Goal: Obtain resource: Obtain resource

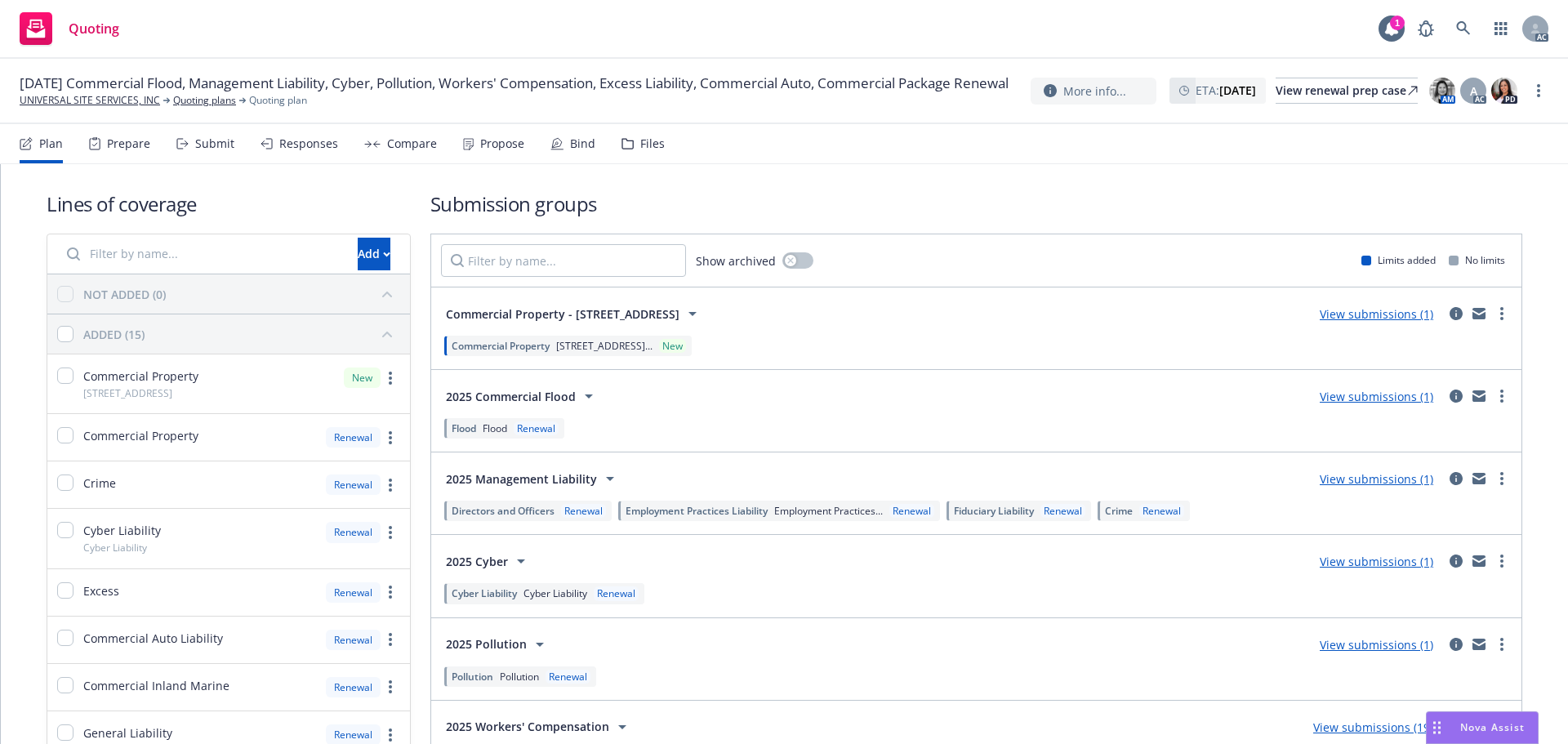
click at [133, 137] on div "Prepare" at bounding box center [128, 143] width 43 height 13
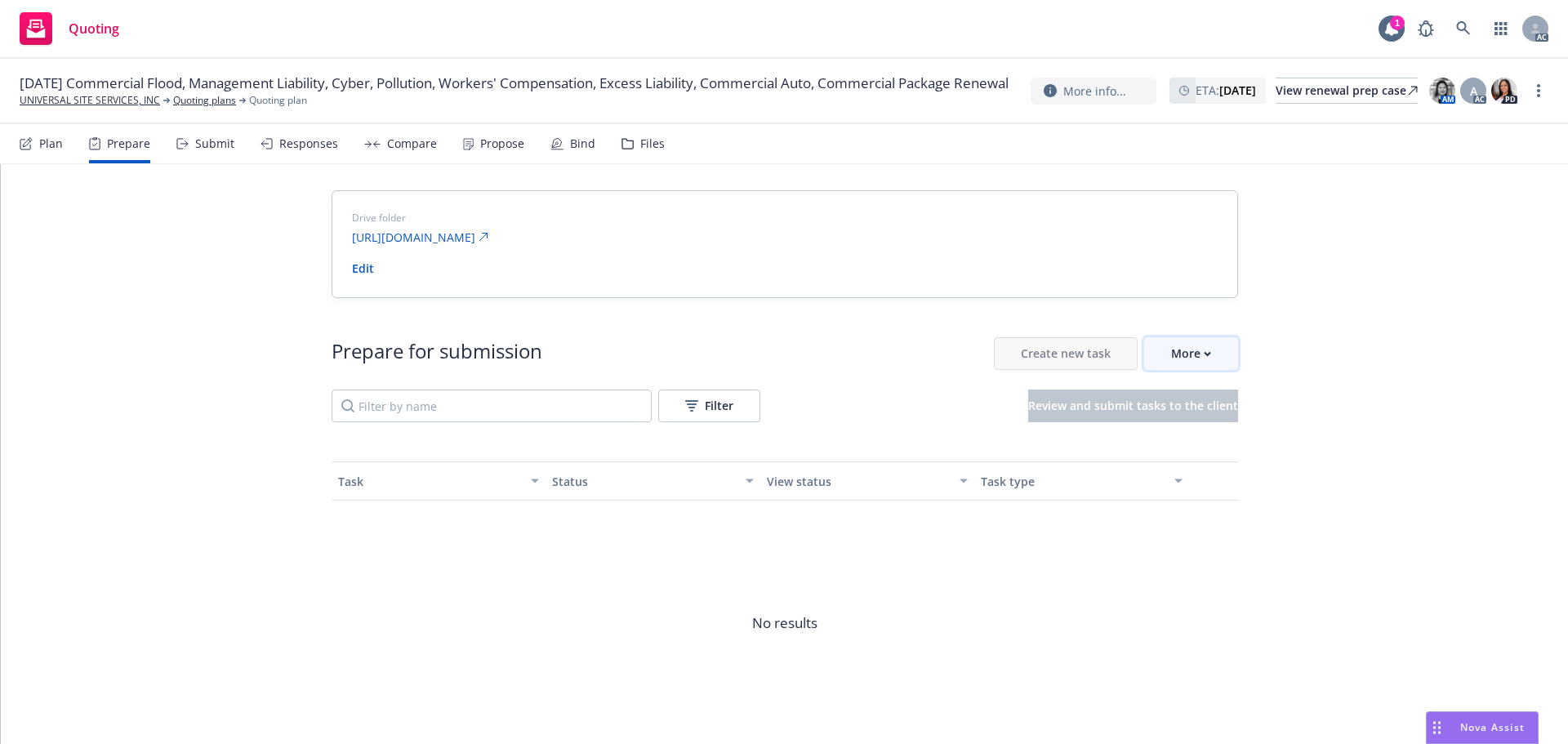
click at [1210, 359] on button "More" at bounding box center [1191, 354] width 94 height 33
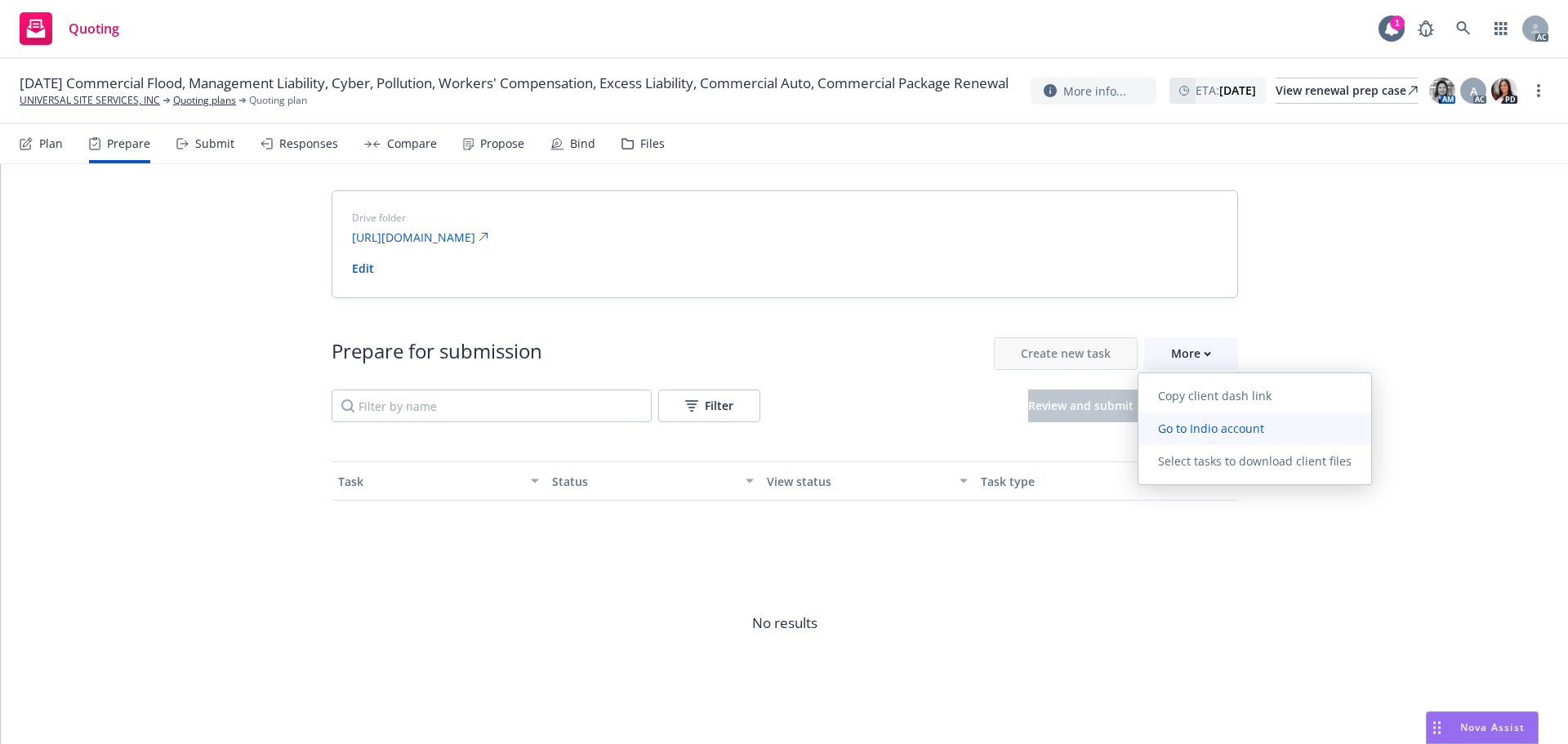
click at [1212, 434] on span "Go to Indio account" at bounding box center [1211, 428] width 146 height 15
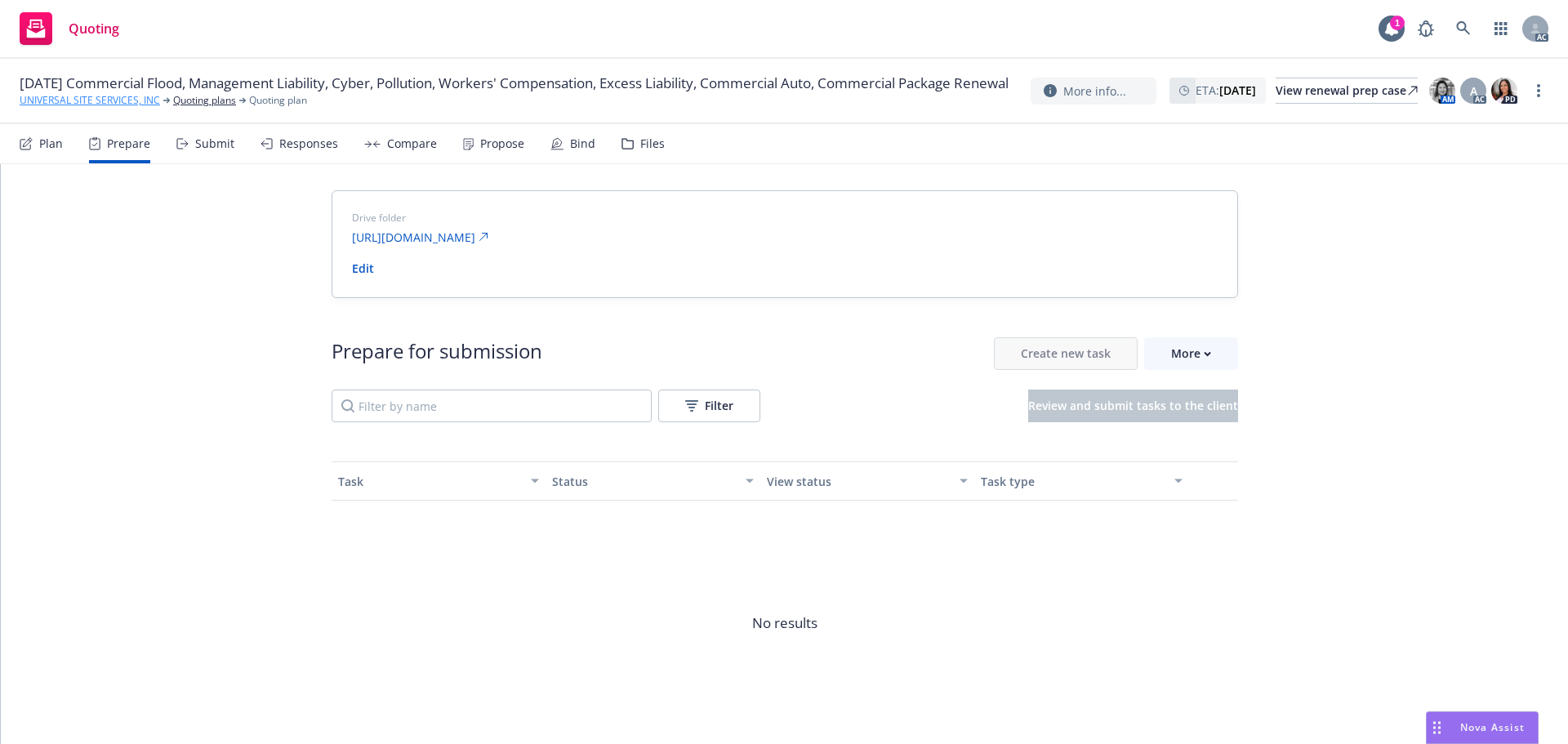
click at [29, 107] on link "UNIVERSAL SITE SERVICES, INC" at bounding box center [90, 100] width 140 height 14
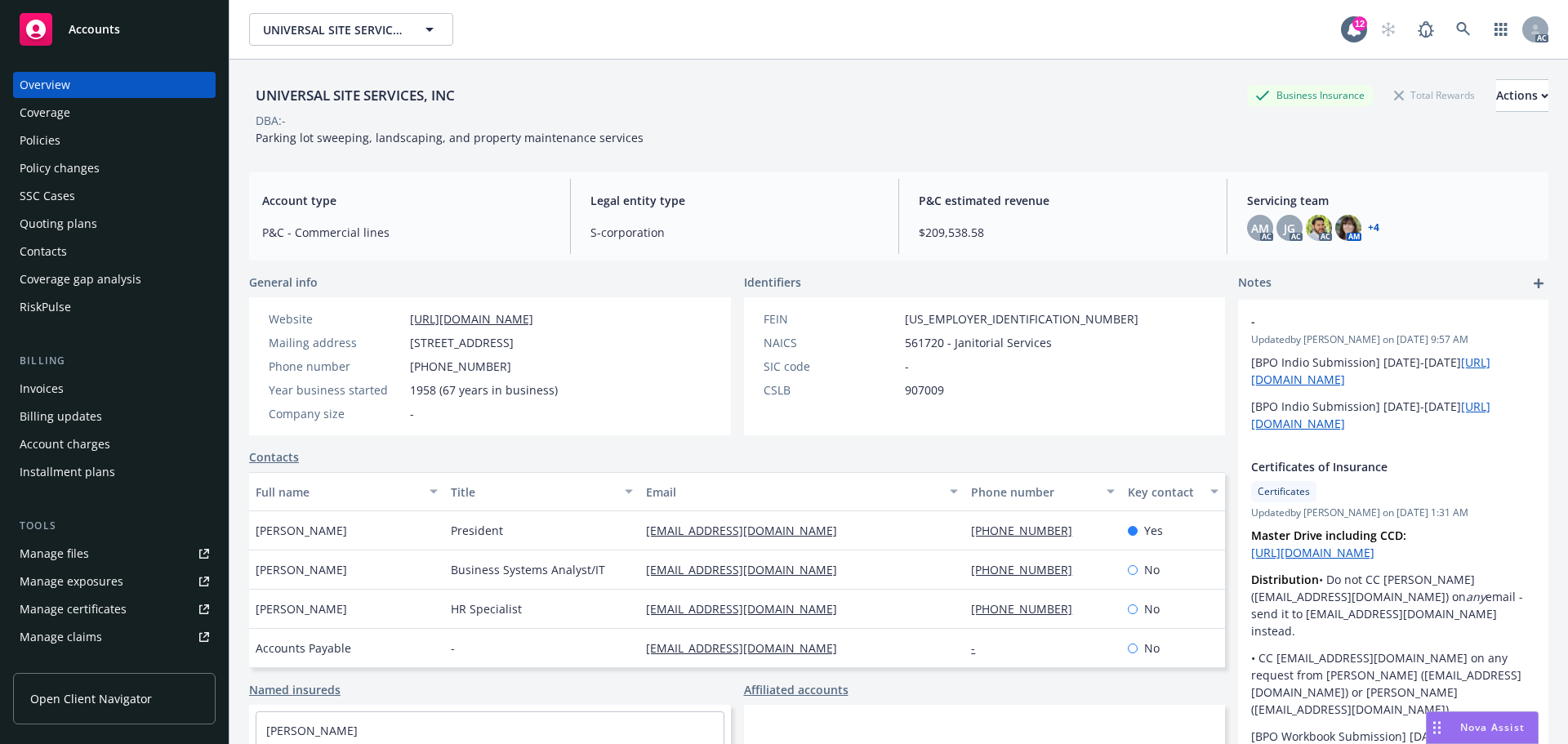
click at [57, 546] on div "Manage files" at bounding box center [54, 554] width 69 height 26
click at [729, 93] on div "UNIVERSAL SITE SERVICES, INC Business Insurance Total Rewards Actions" at bounding box center [898, 96] width 1299 height 33
click at [1036, 88] on div "UNIVERSAL SITE SERVICES, INC Business Insurance Total Rewards Actions" at bounding box center [898, 96] width 1299 height 33
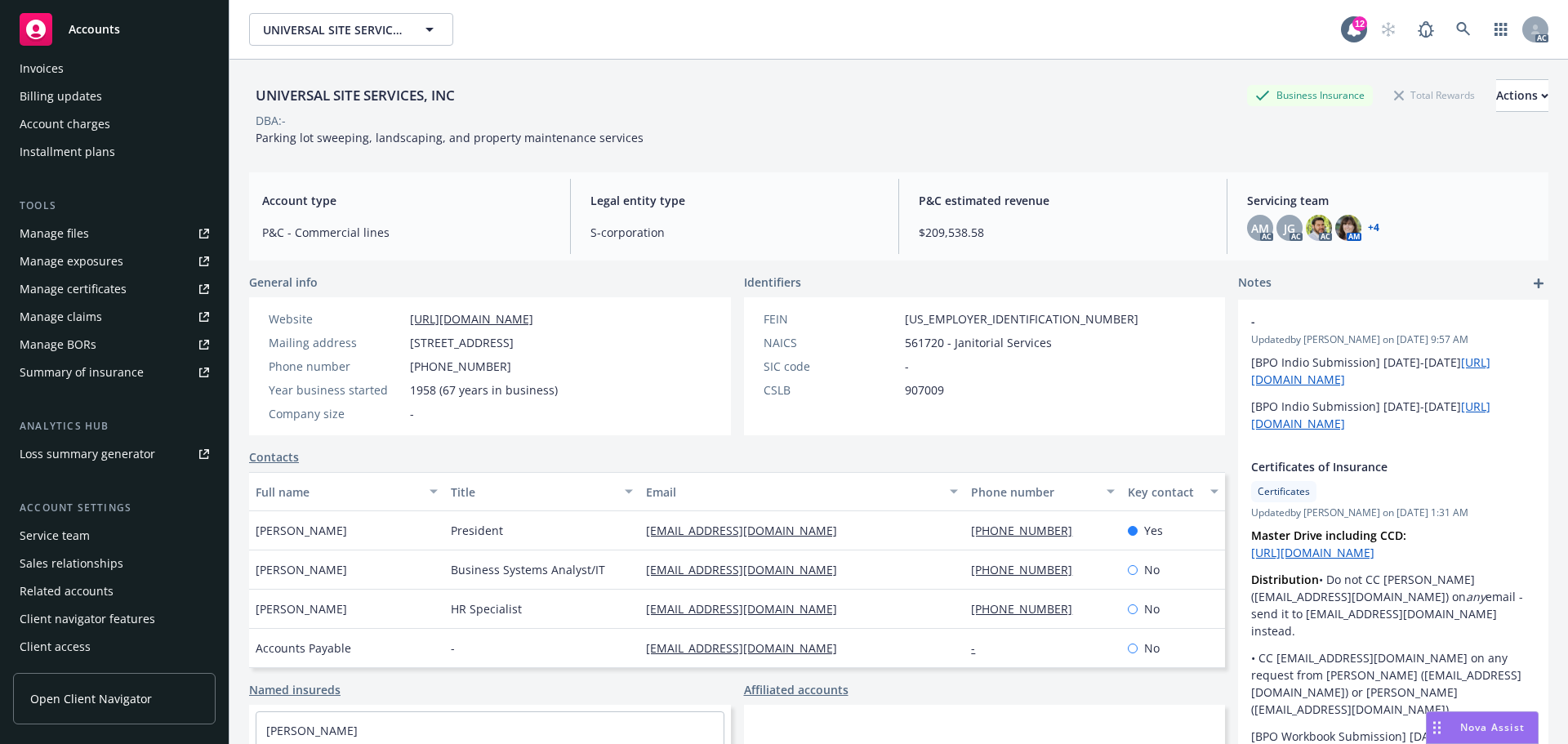
click at [129, 528] on div "Service team" at bounding box center [114, 536] width 190 height 26
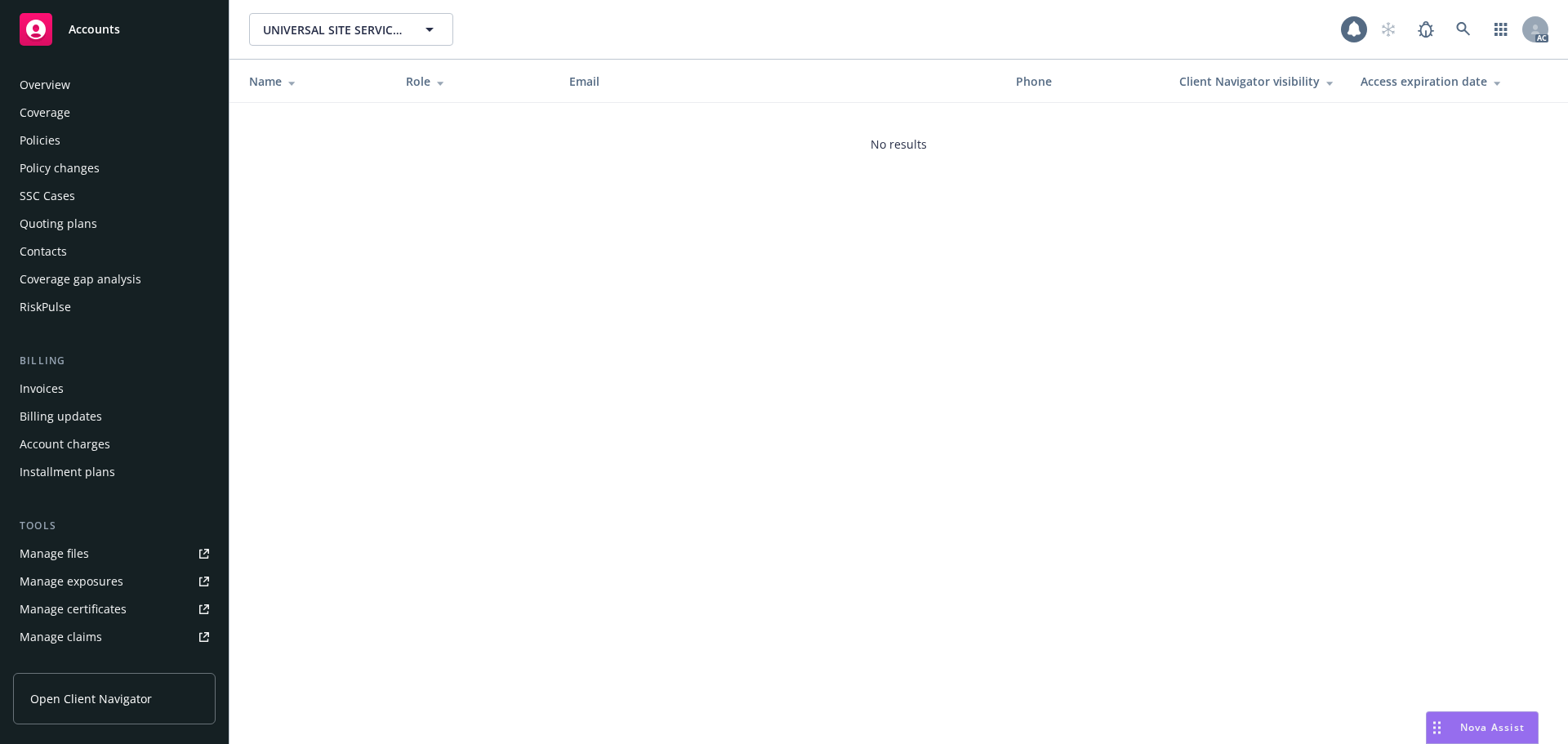
scroll to position [320, 0]
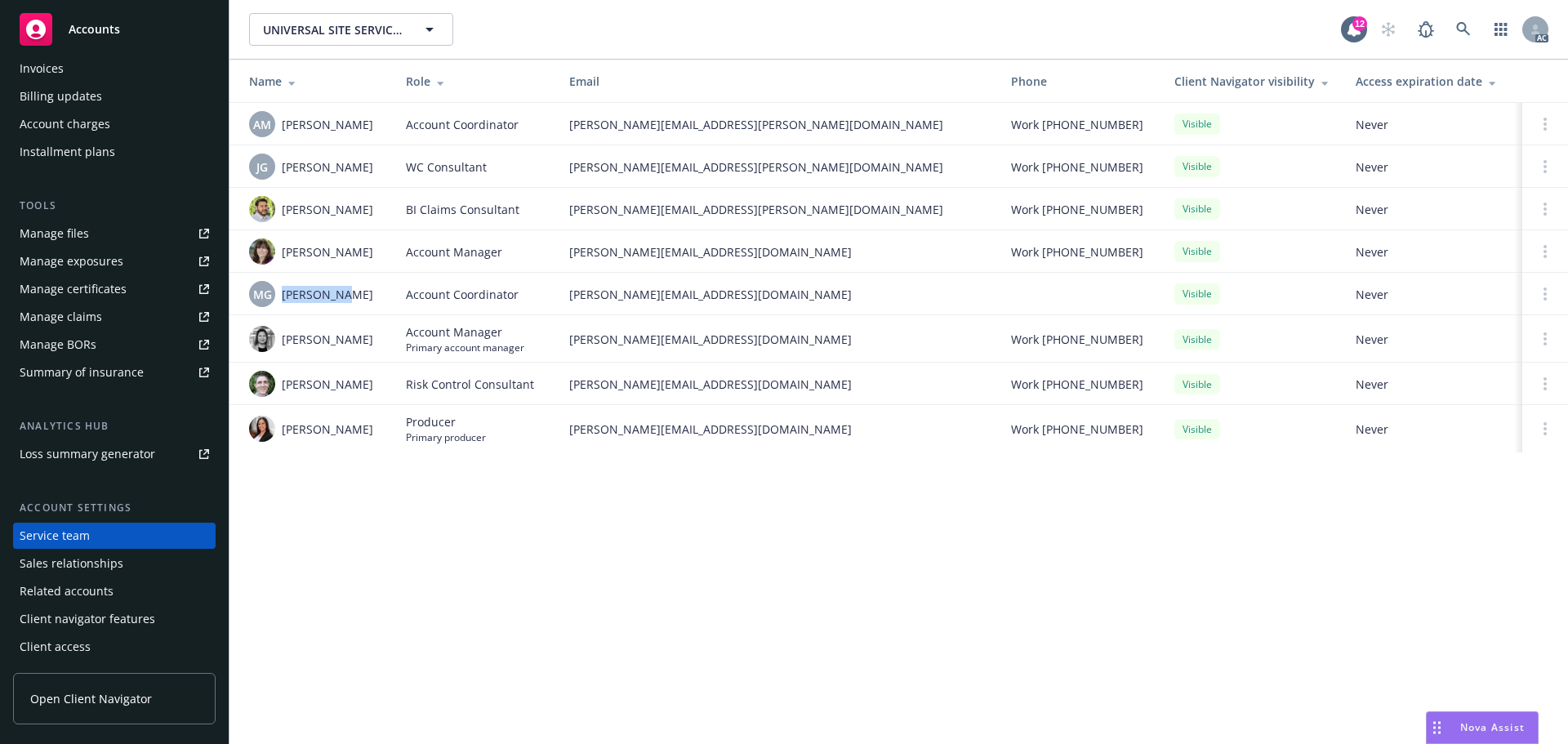
drag, startPoint x: 378, startPoint y: 289, endPoint x: 281, endPoint y: 289, distance: 97.0
click at [281, 289] on div "MG Mike Gaite" at bounding box center [314, 294] width 130 height 26
copy span "Mike Gaite"
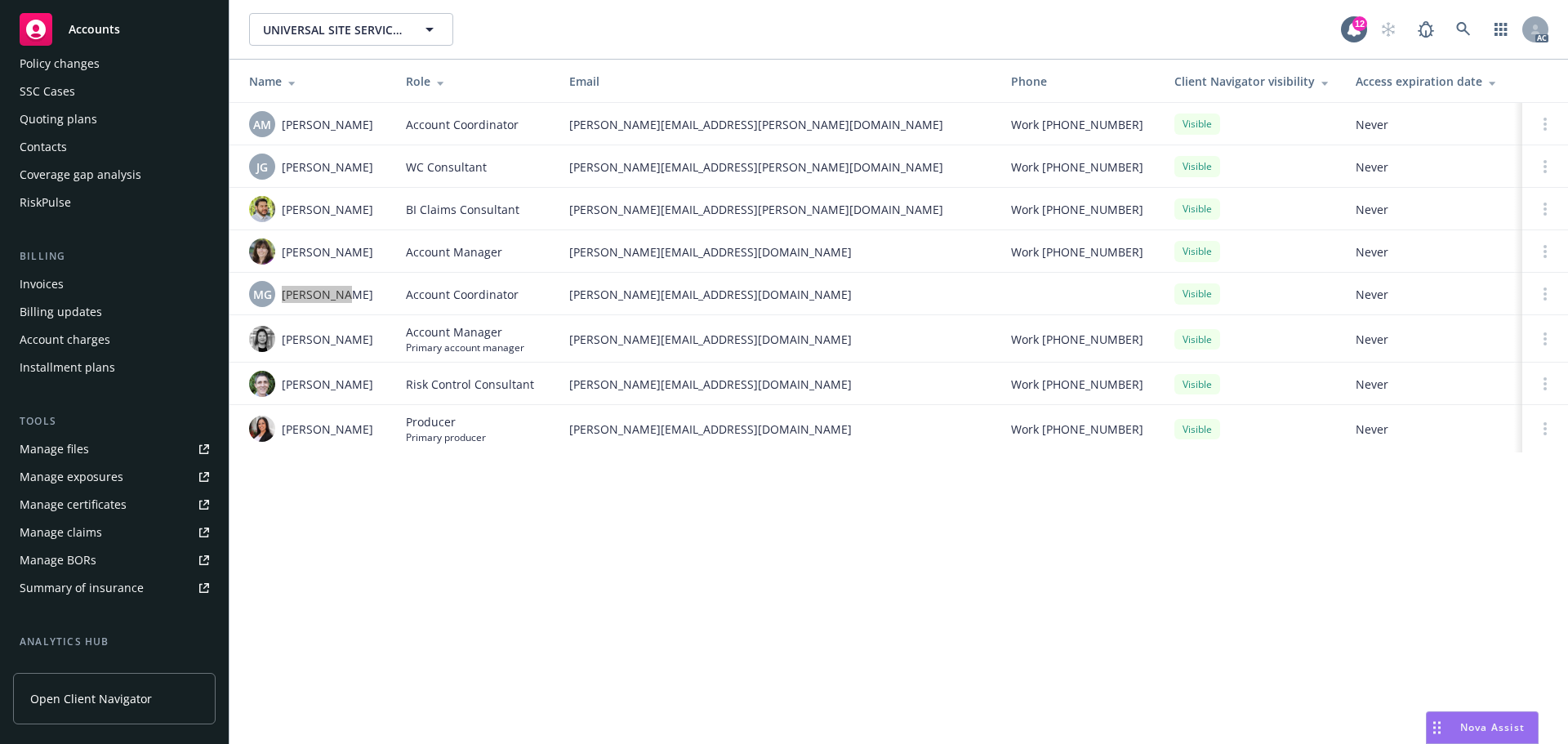
scroll to position [0, 0]
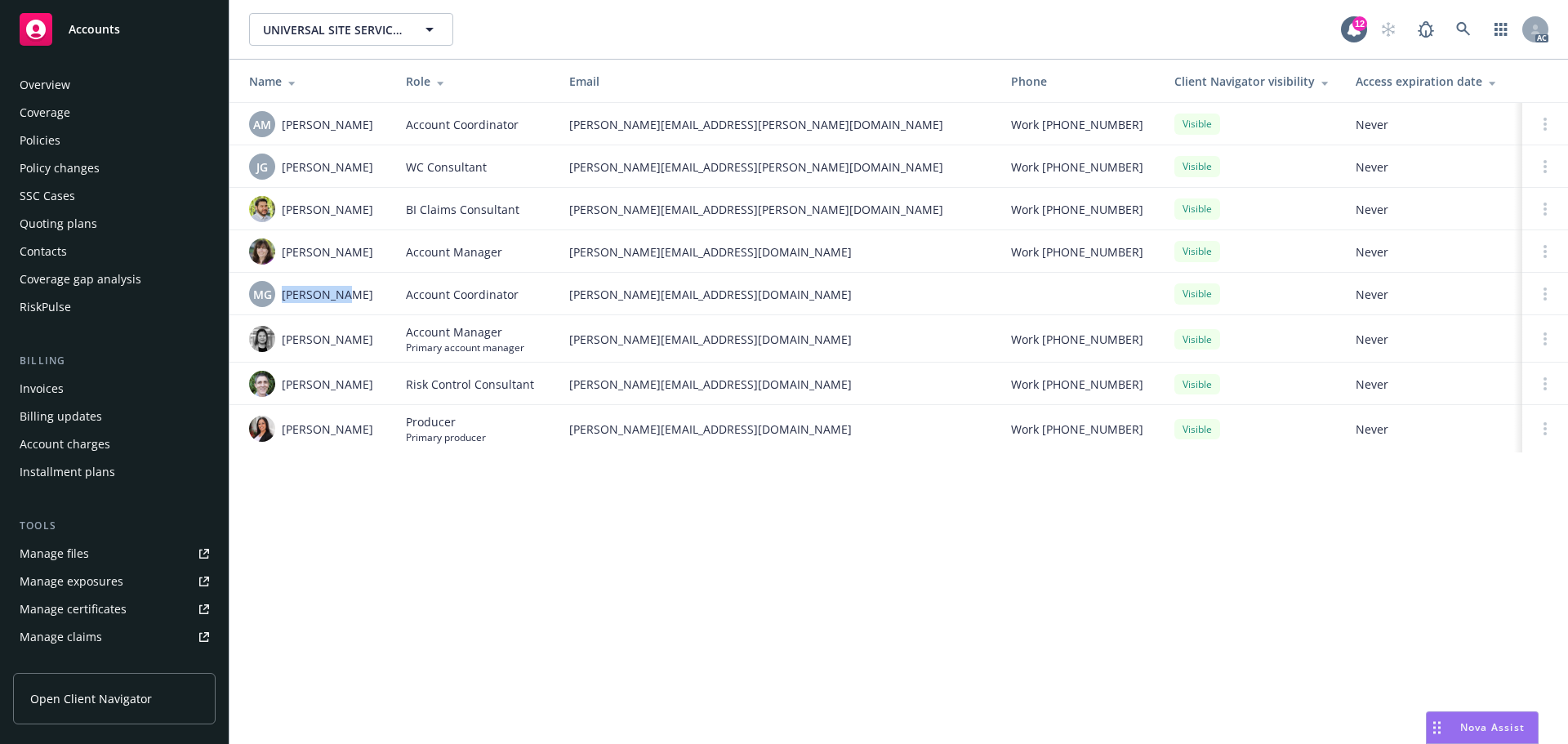
click at [91, 146] on div "Policies" at bounding box center [114, 141] width 190 height 26
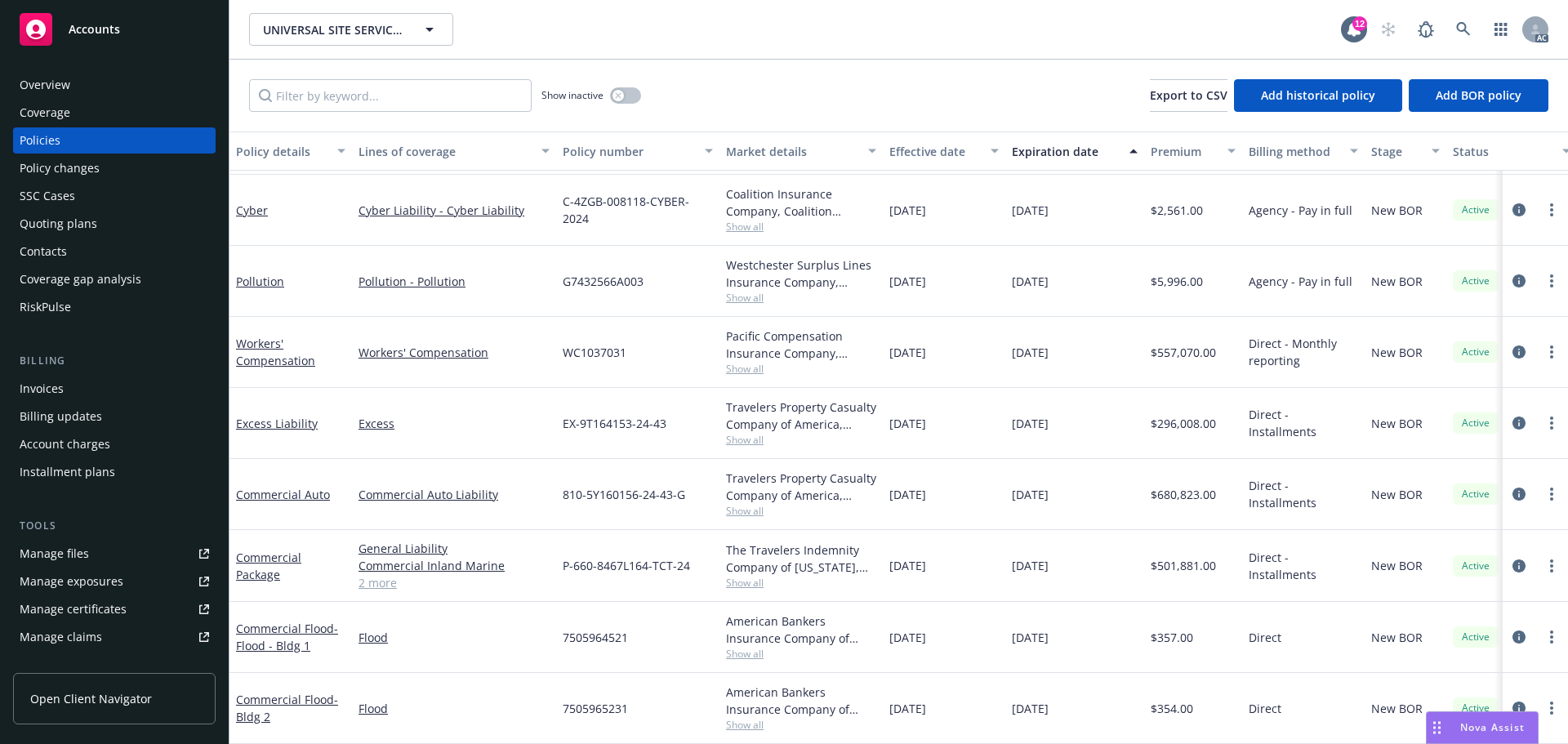
scroll to position [146, 0]
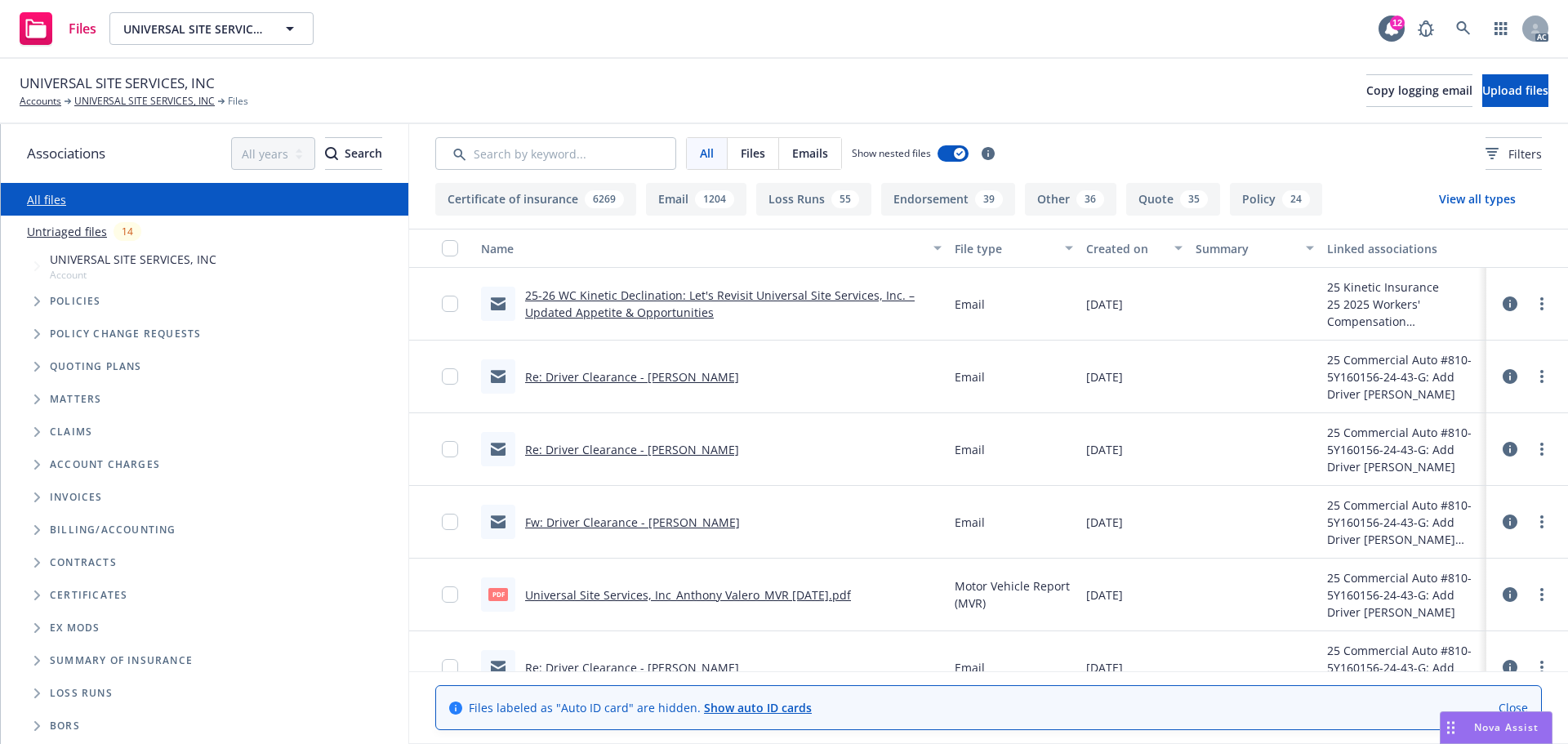
click at [35, 293] on span "Tree Example" at bounding box center [36, 301] width 26 height 26
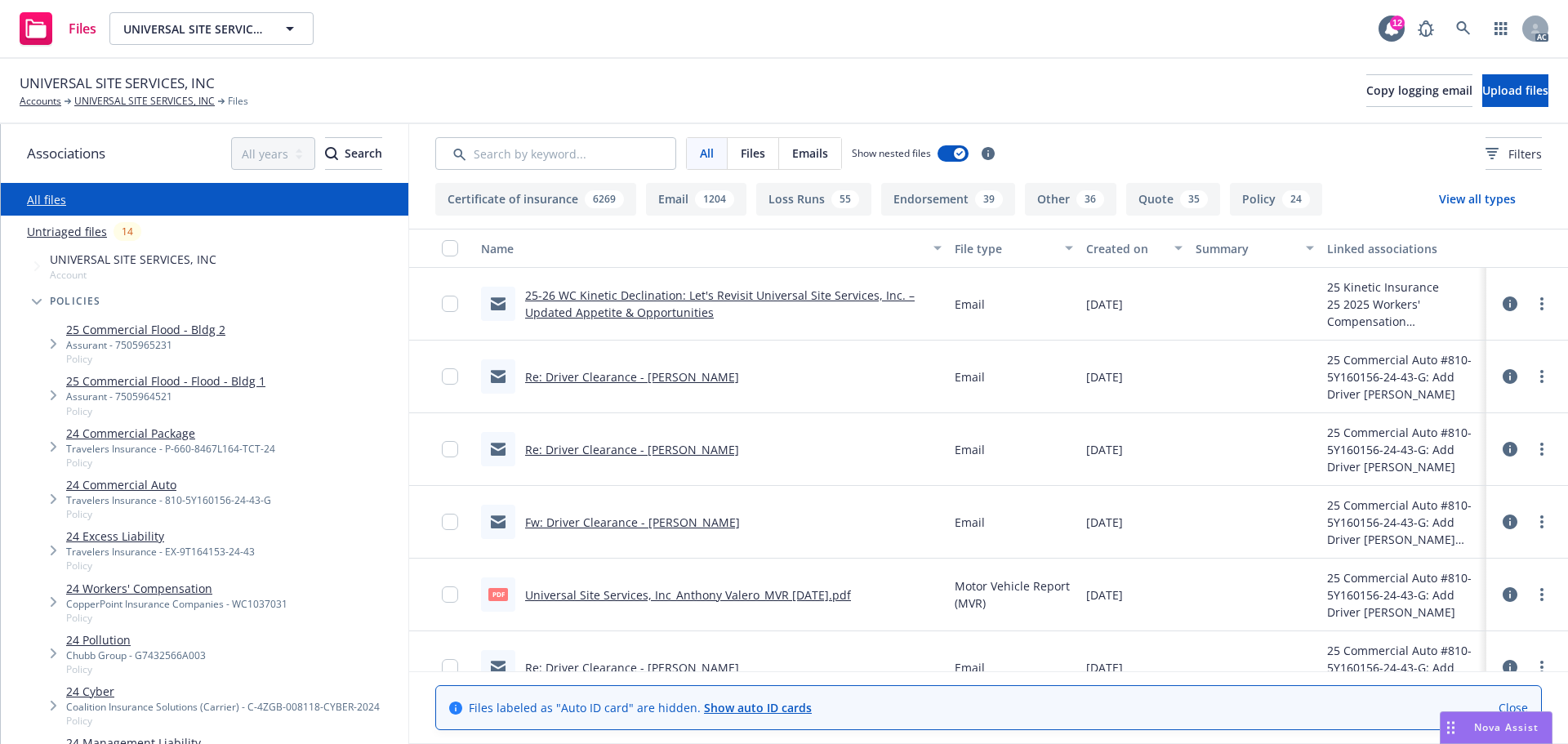
click at [168, 490] on link "24 Commercial Auto" at bounding box center [168, 485] width 205 height 17
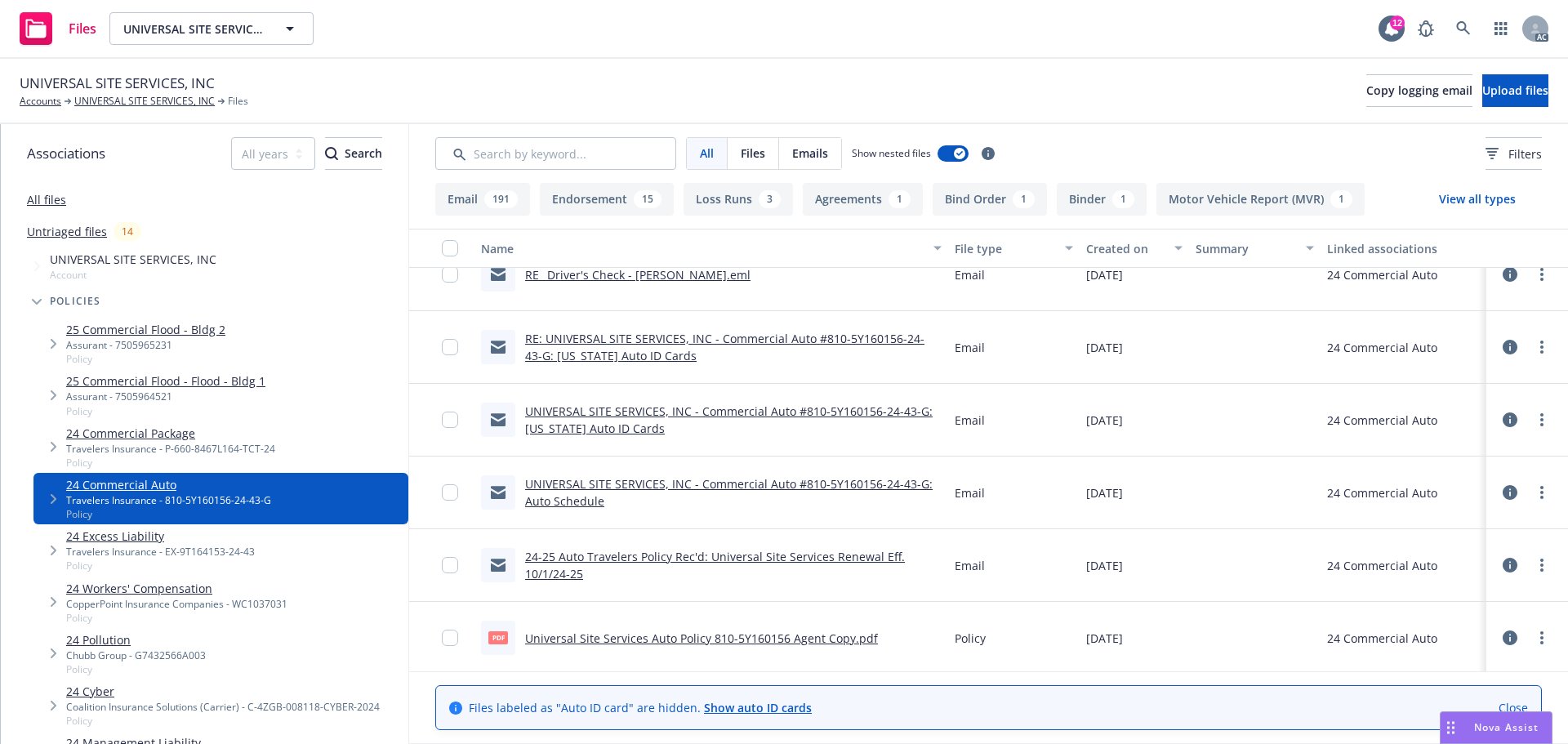
scroll to position [13986, 0]
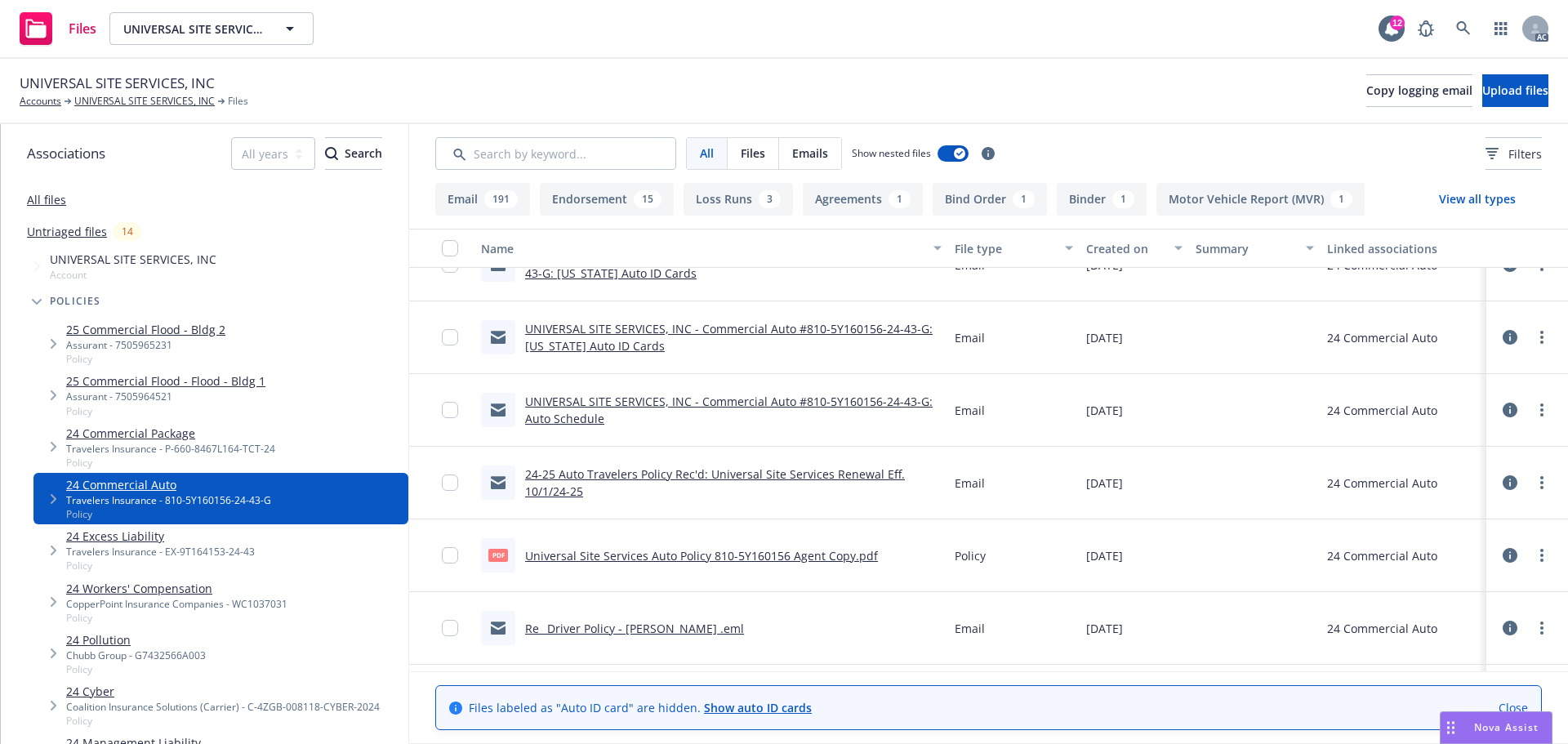
click at [836, 564] on div "Universal Site Services Auto Policy 810-5Y160156 Agent Copy.pdf" at bounding box center [701, 556] width 353 height 17
click at [832, 555] on link "Universal Site Services Auto Policy 810-5Y160156 Agent Copy.pdf" at bounding box center [701, 556] width 353 height 15
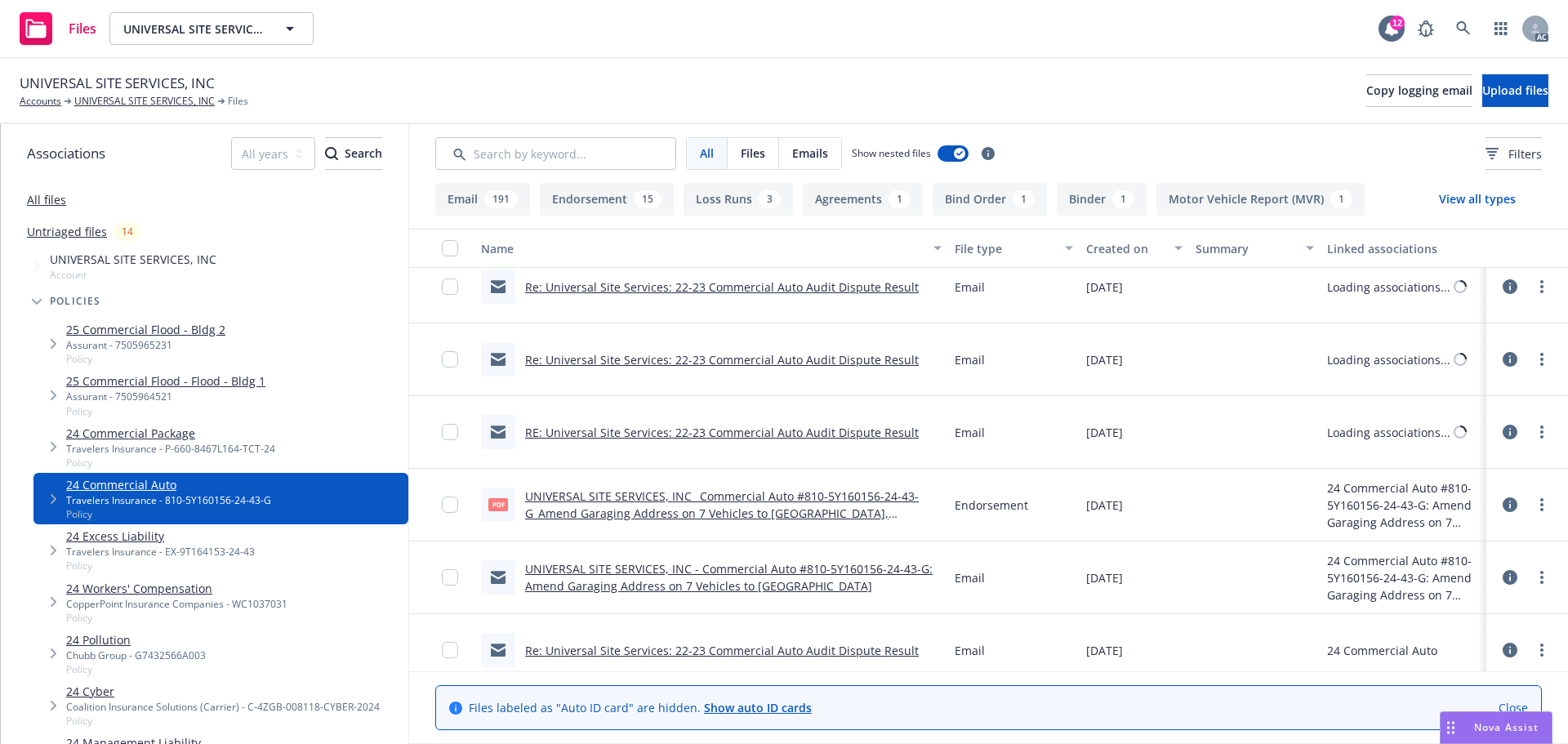
scroll to position [12842, 0]
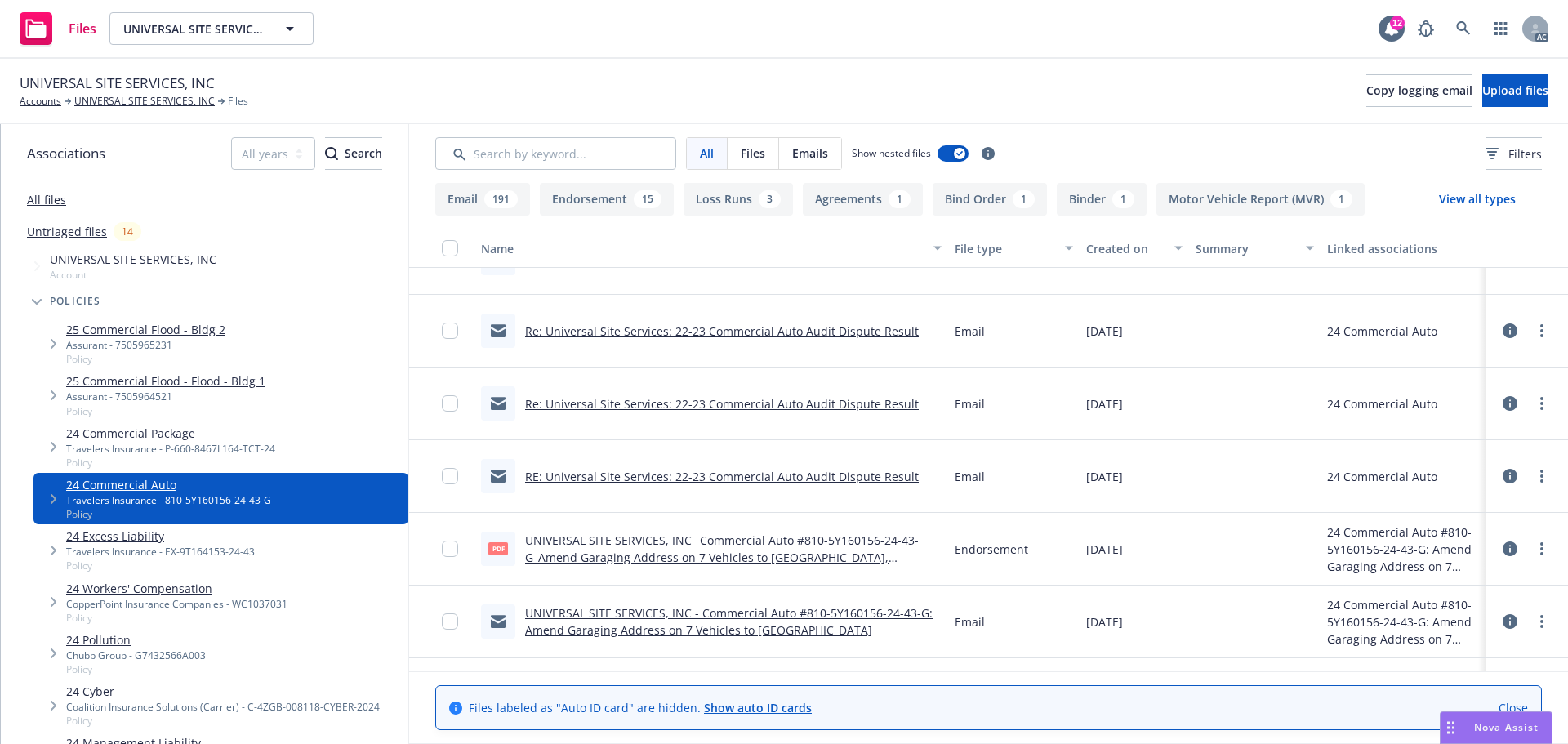
click at [557, 200] on button "Endorsement 15" at bounding box center [607, 199] width 134 height 33
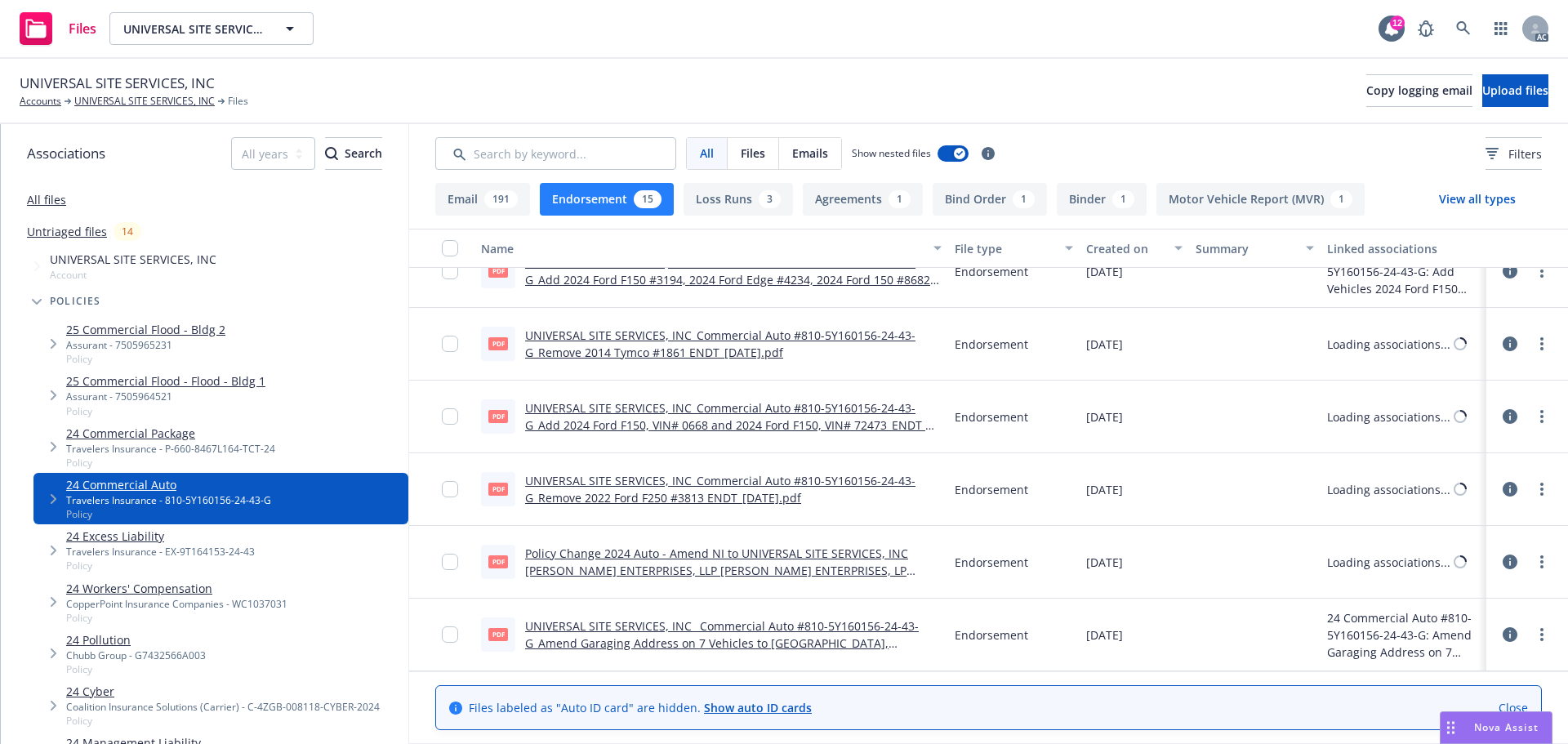
scroll to position [681, 0]
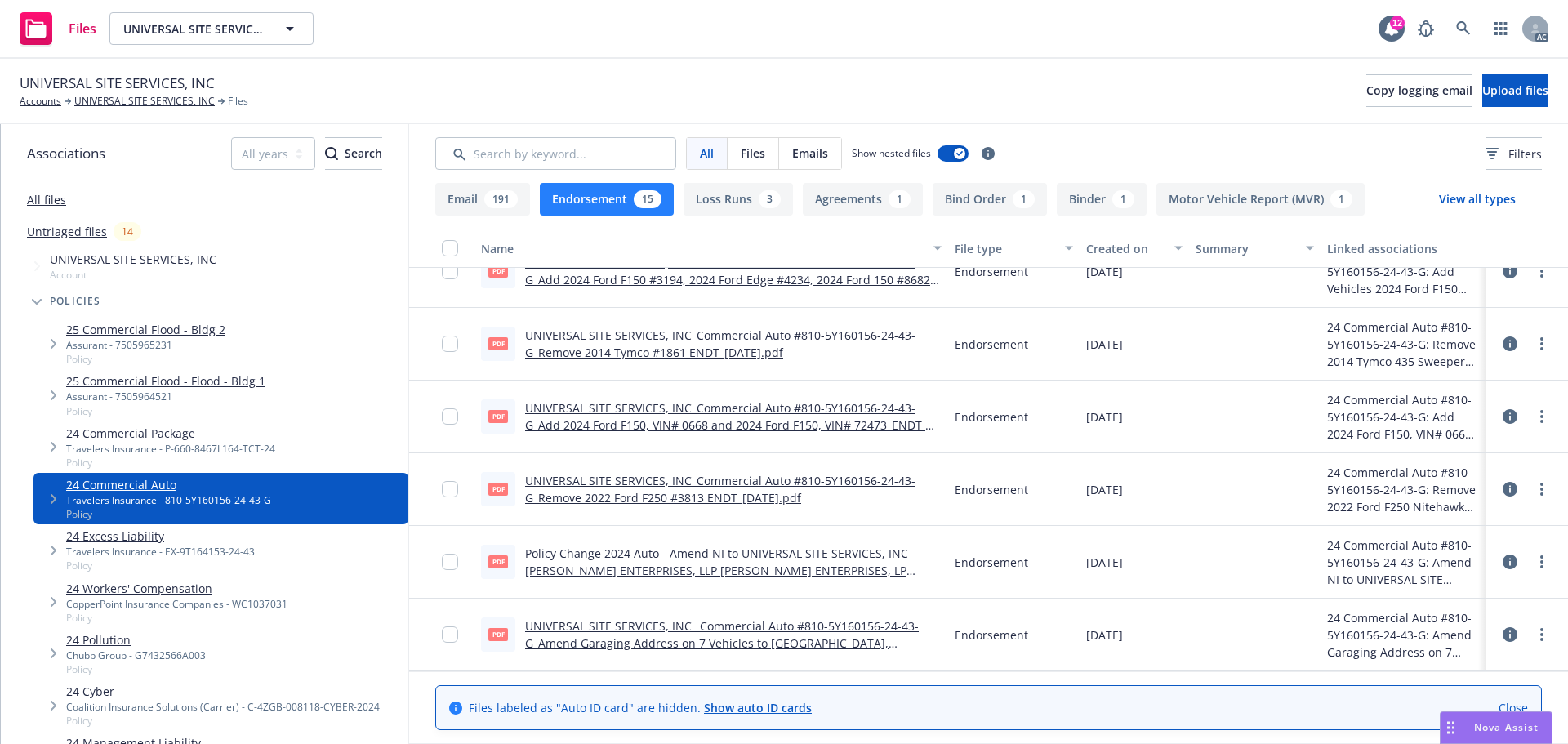
click at [797, 640] on link "UNIVERSAL SITE SERVICES, INC _Commercial Auto #810-5Y160156-24-43-G_Amend Garag…" at bounding box center [722, 643] width 393 height 50
click at [744, 563] on link "Policy Change 2024 Auto - Amend NI to UNIVERSAL SITE SERVICES, INC [PERSON_NAME…" at bounding box center [721, 579] width 391 height 67
click at [751, 500] on link "UNIVERSAL SITE SERVICES, INC_Commercial Auto #810-5Y160156-24-43-G_Remove 2022 …" at bounding box center [720, 489] width 390 height 33
click at [669, 413] on link "UNIVERSAL SITE SERVICES, INC_Commercial Auto #810-5Y160156-24-43-G_Add 2024 For…" at bounding box center [729, 425] width 408 height 50
click at [594, 339] on link "UNIVERSAL SITE SERVICES, INC_Commercial Auto #810-5Y160156-24-43-G_Remove 2014 …" at bounding box center [720, 344] width 390 height 33
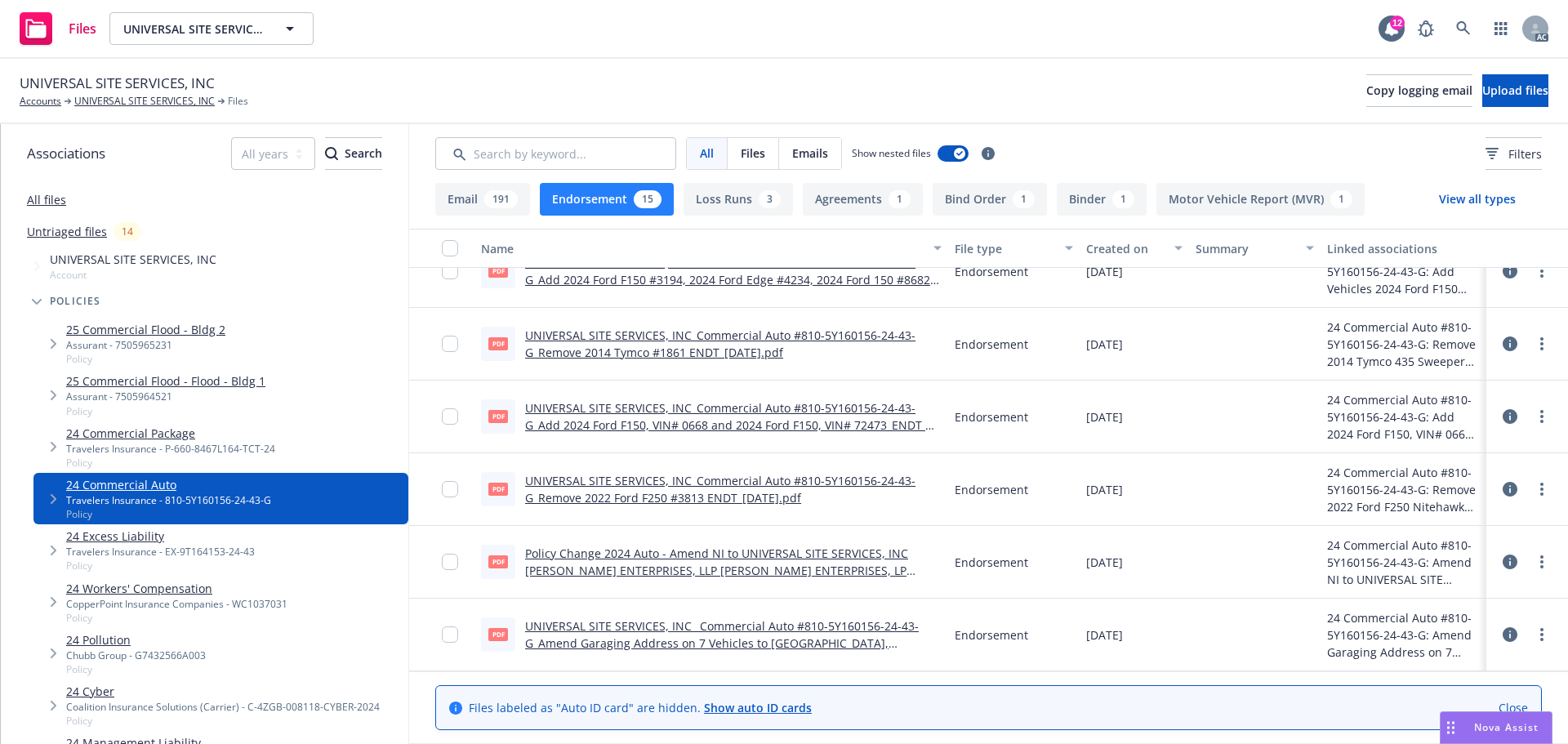
click at [774, 275] on link "UNIVERSAL SITE SERVICES, INC_Commercial Auto #810-5Y160156-24-43-G_Add 2024 For…" at bounding box center [728, 279] width 405 height 50
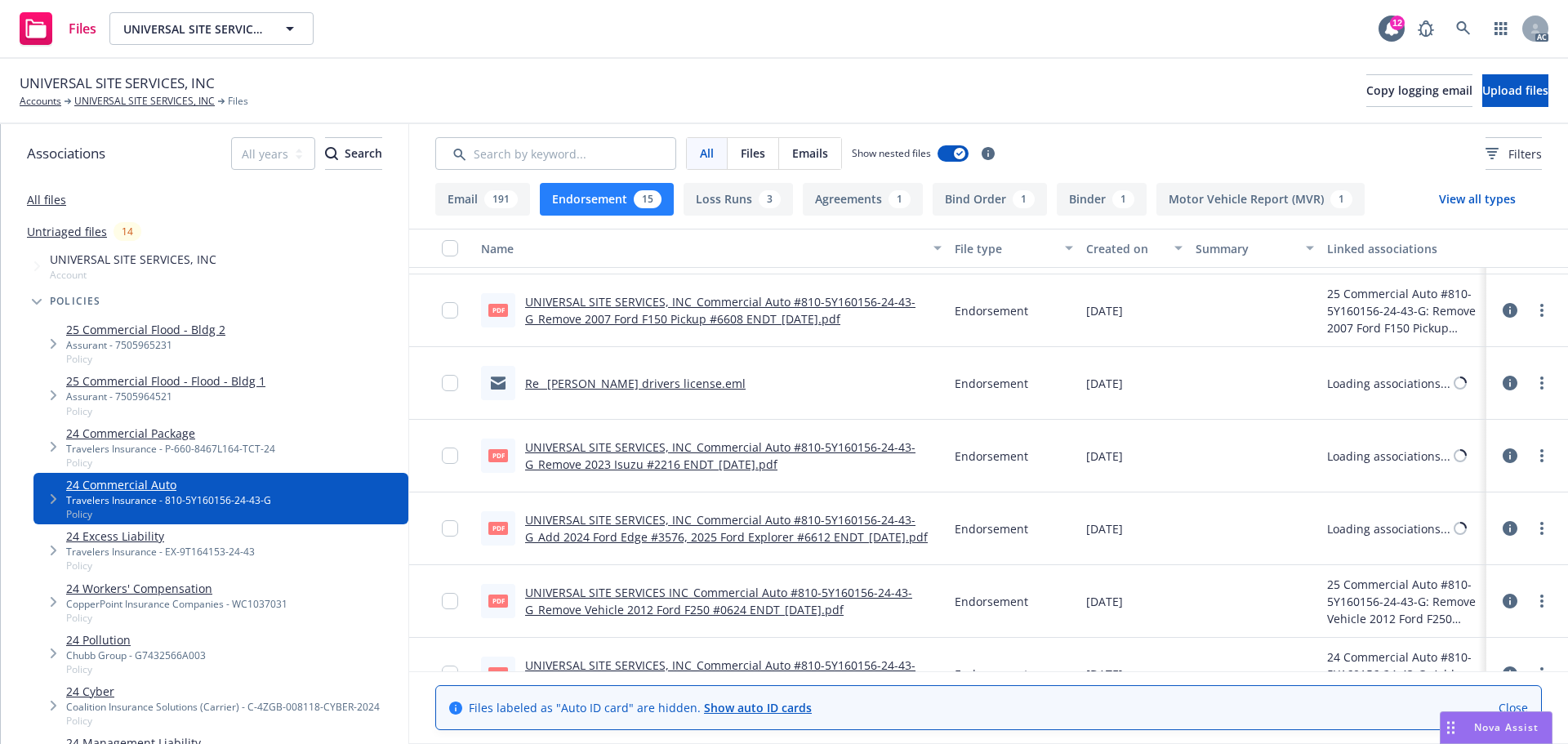
scroll to position [272, 0]
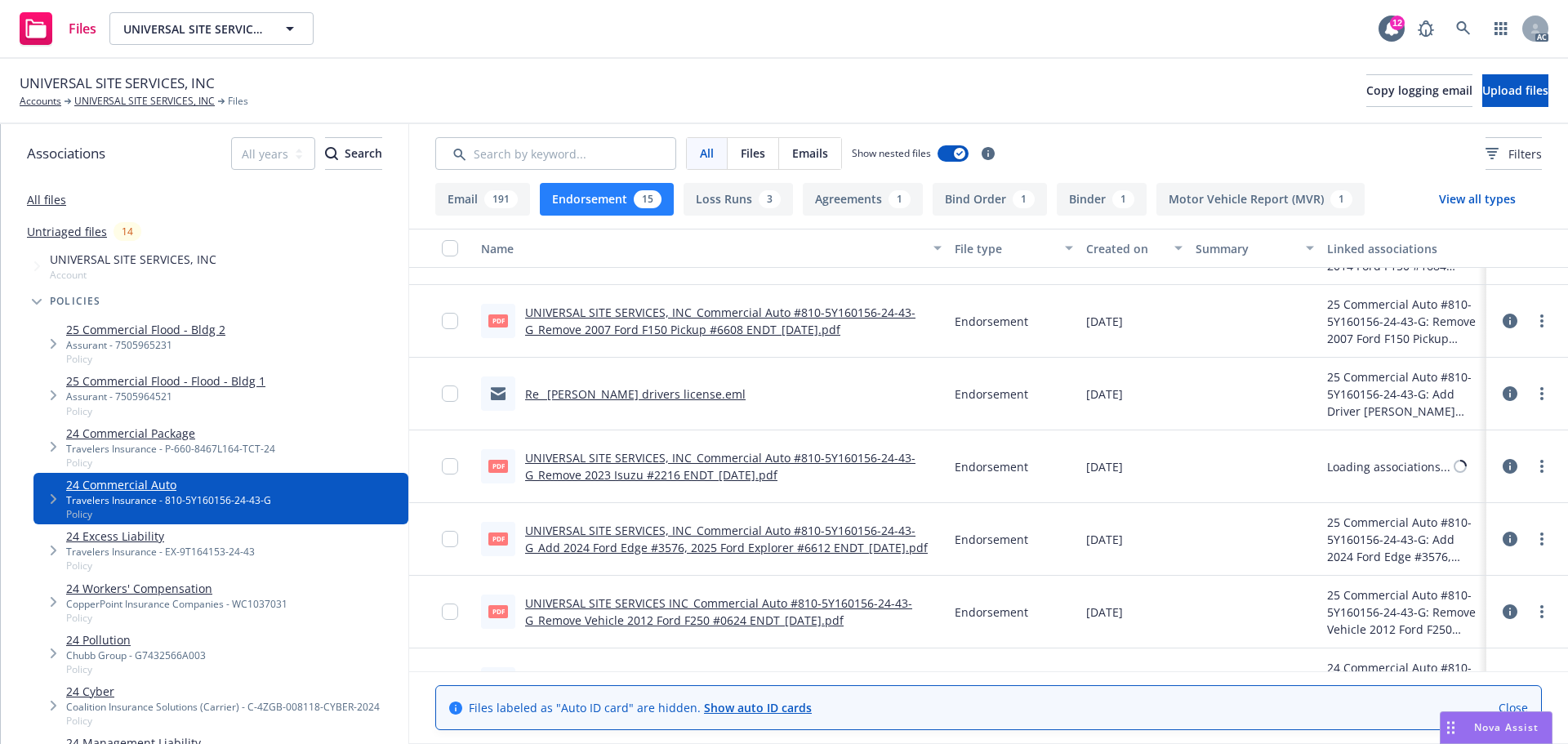
click at [639, 609] on link "UNIVERSAL SITE SERVICES INC_Commercial Auto #810-5Y160156-24-43-G_Remove Vehicl…" at bounding box center [718, 612] width 387 height 33
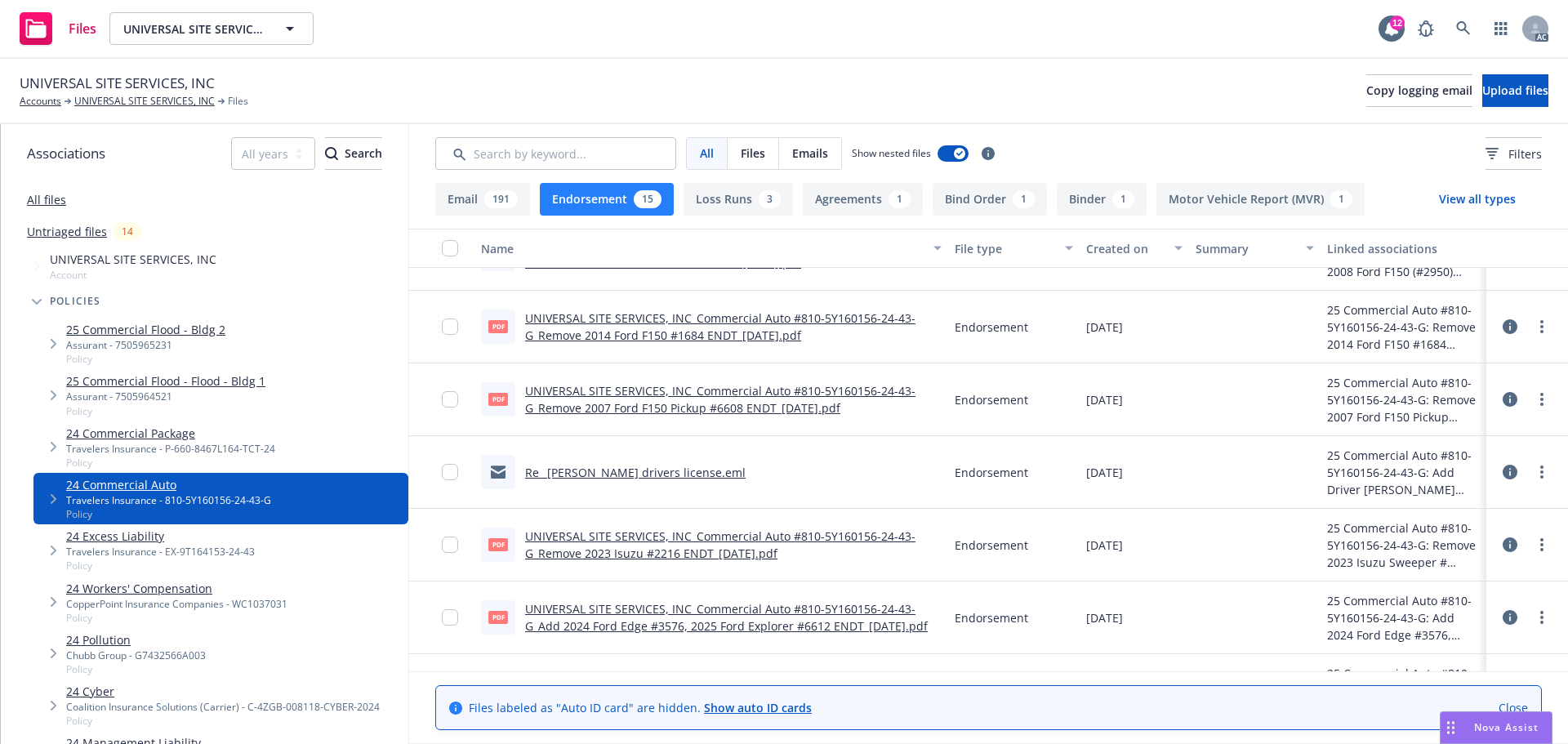
scroll to position [190, 0]
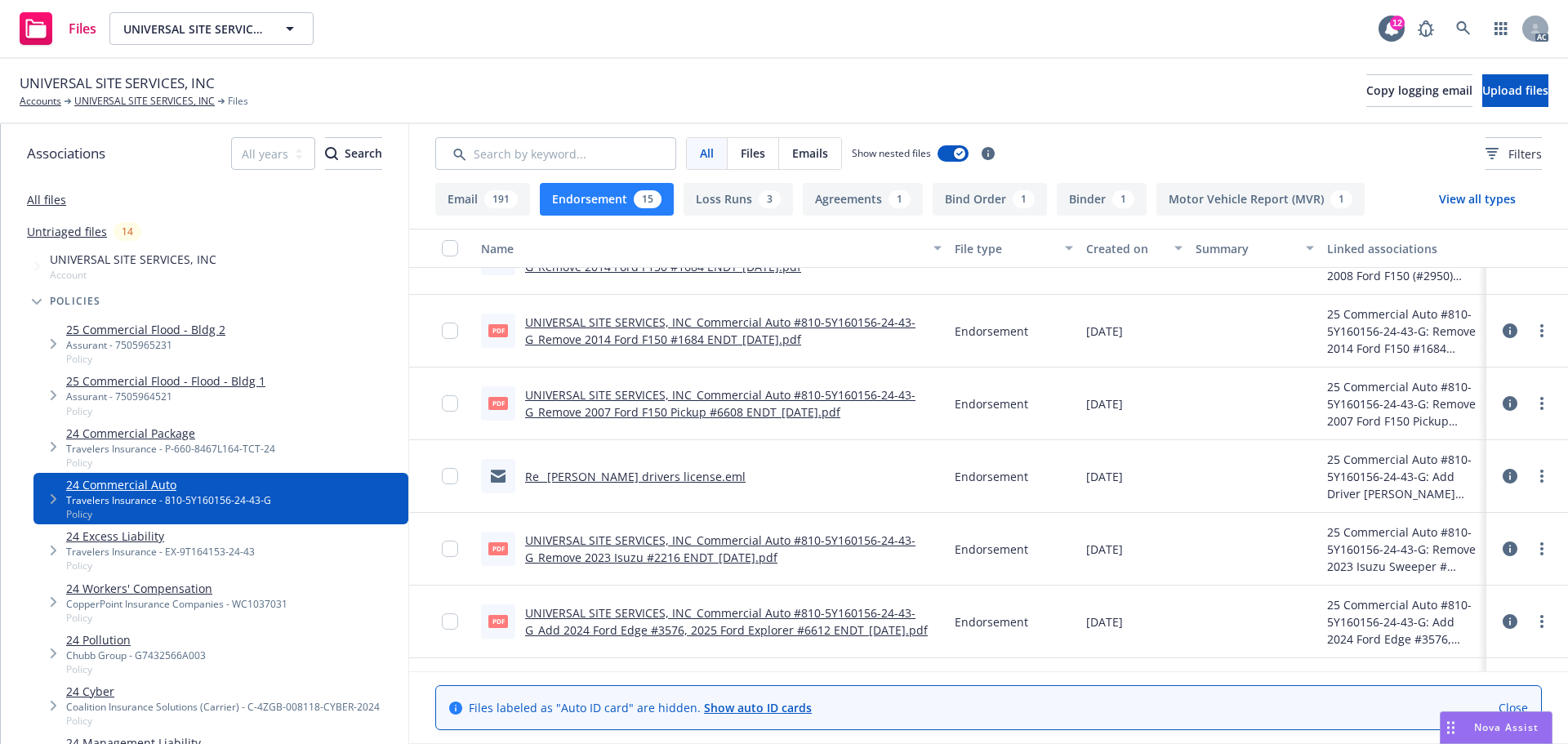
click at [687, 631] on link "UNIVERSAL SITE SERVICES, INC_Commercial Auto #810-5Y160156-24-43-G_Add 2024 For…" at bounding box center [727, 621] width 403 height 33
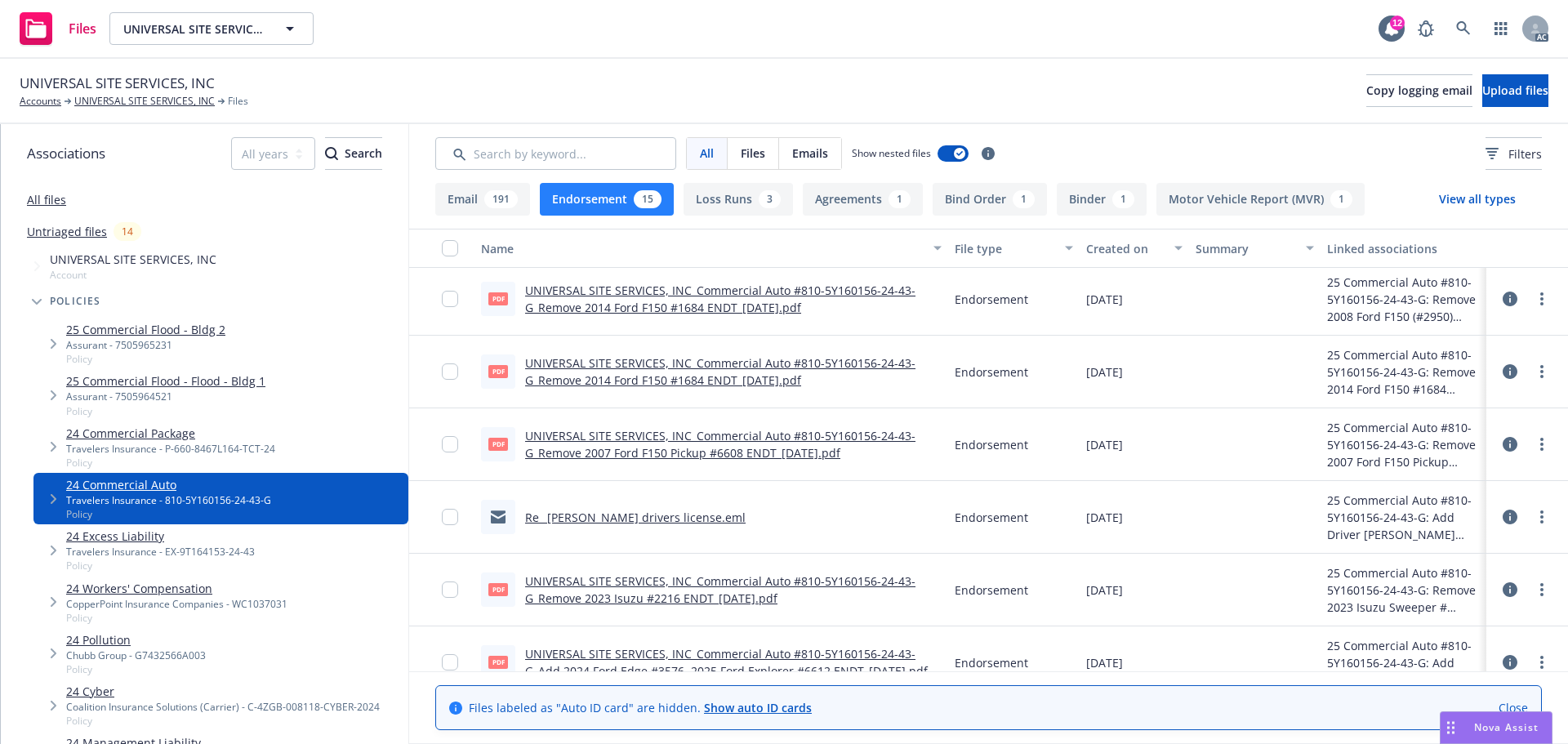
scroll to position [108, 0]
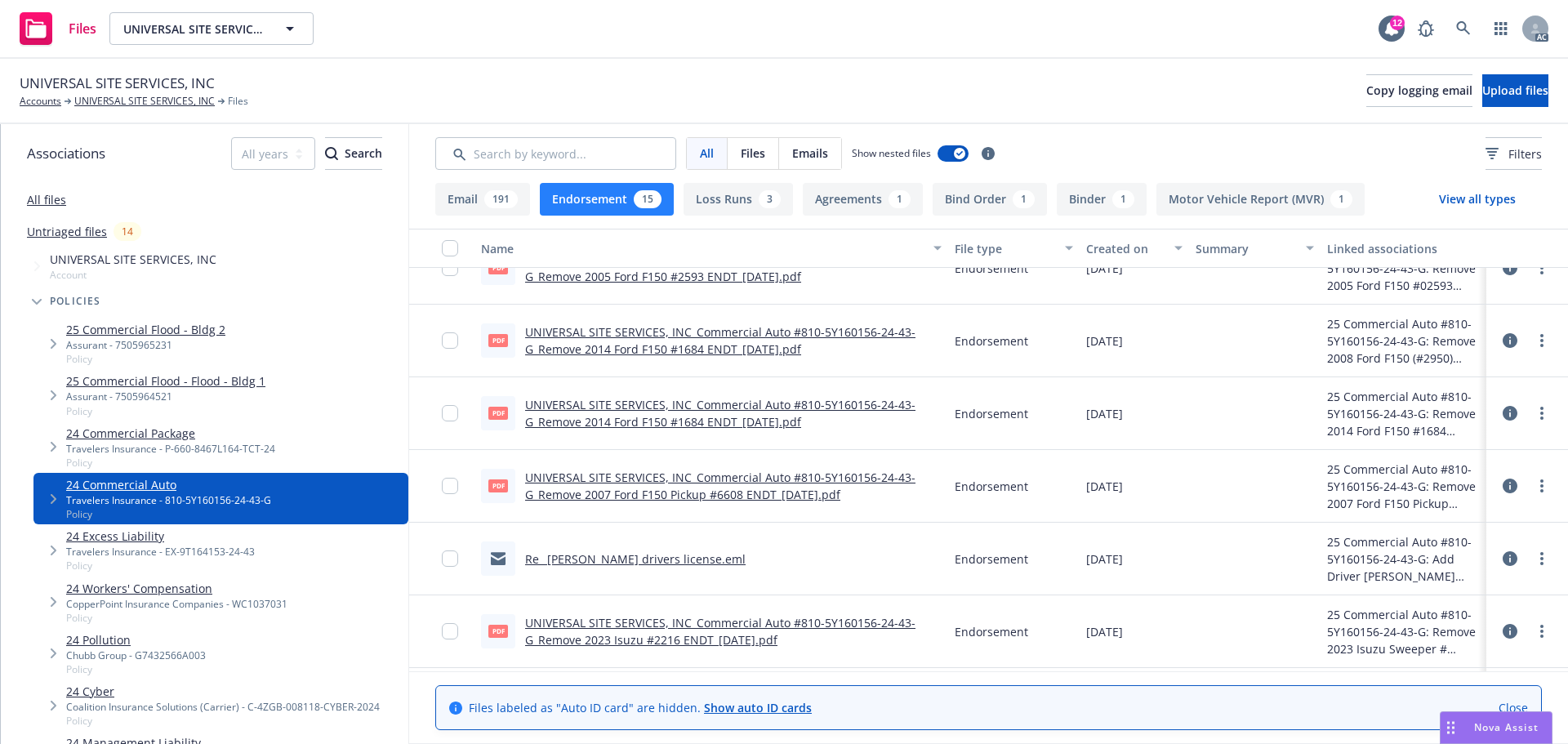
click at [691, 630] on link "UNIVERSAL SITE SERVICES, INC_Commercial Auto #810-5Y160156-24-43-G_Remove 2023 …" at bounding box center [720, 631] width 390 height 33
click at [712, 558] on link "Re_ [PERSON_NAME] drivers license.eml" at bounding box center [635, 559] width 221 height 15
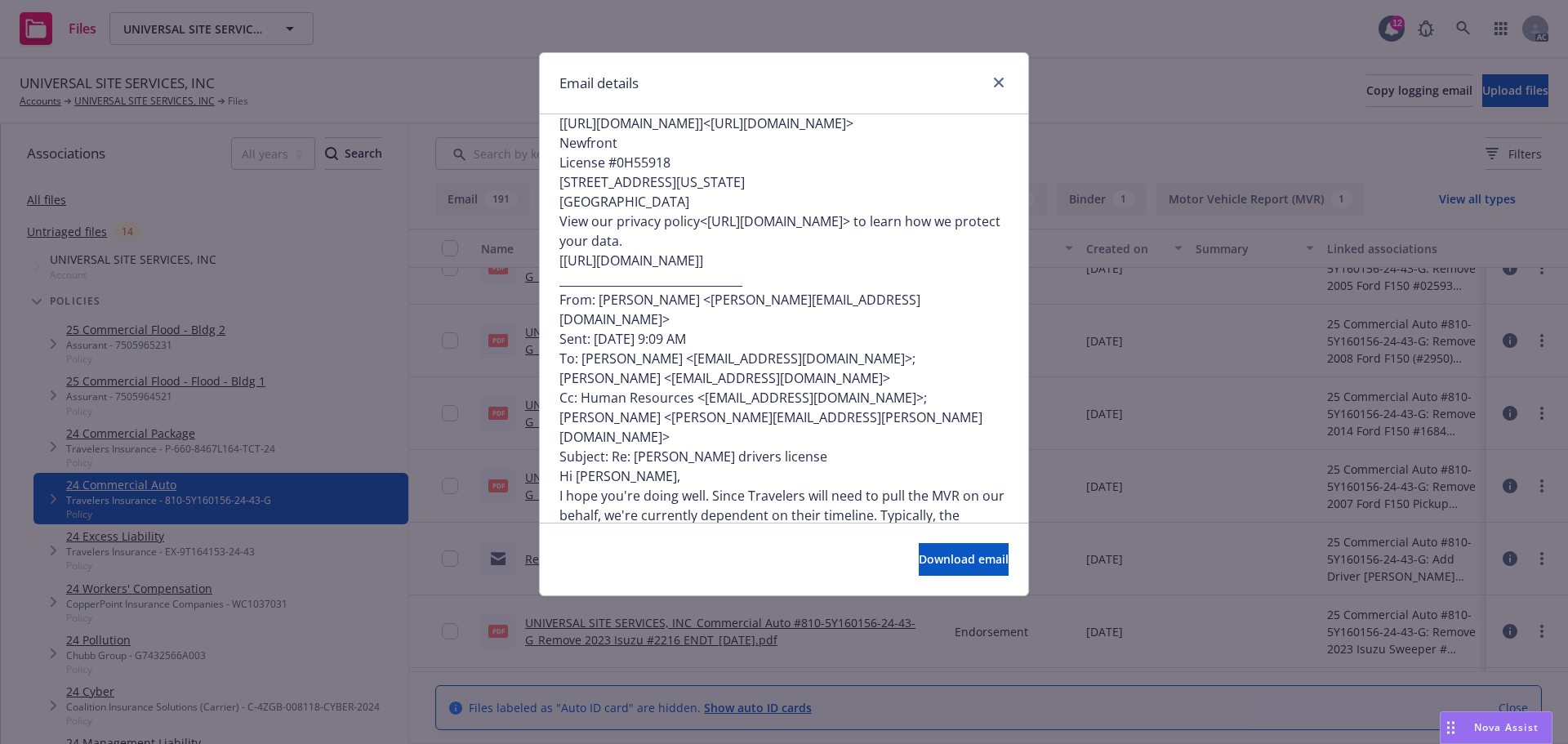
scroll to position [0, 0]
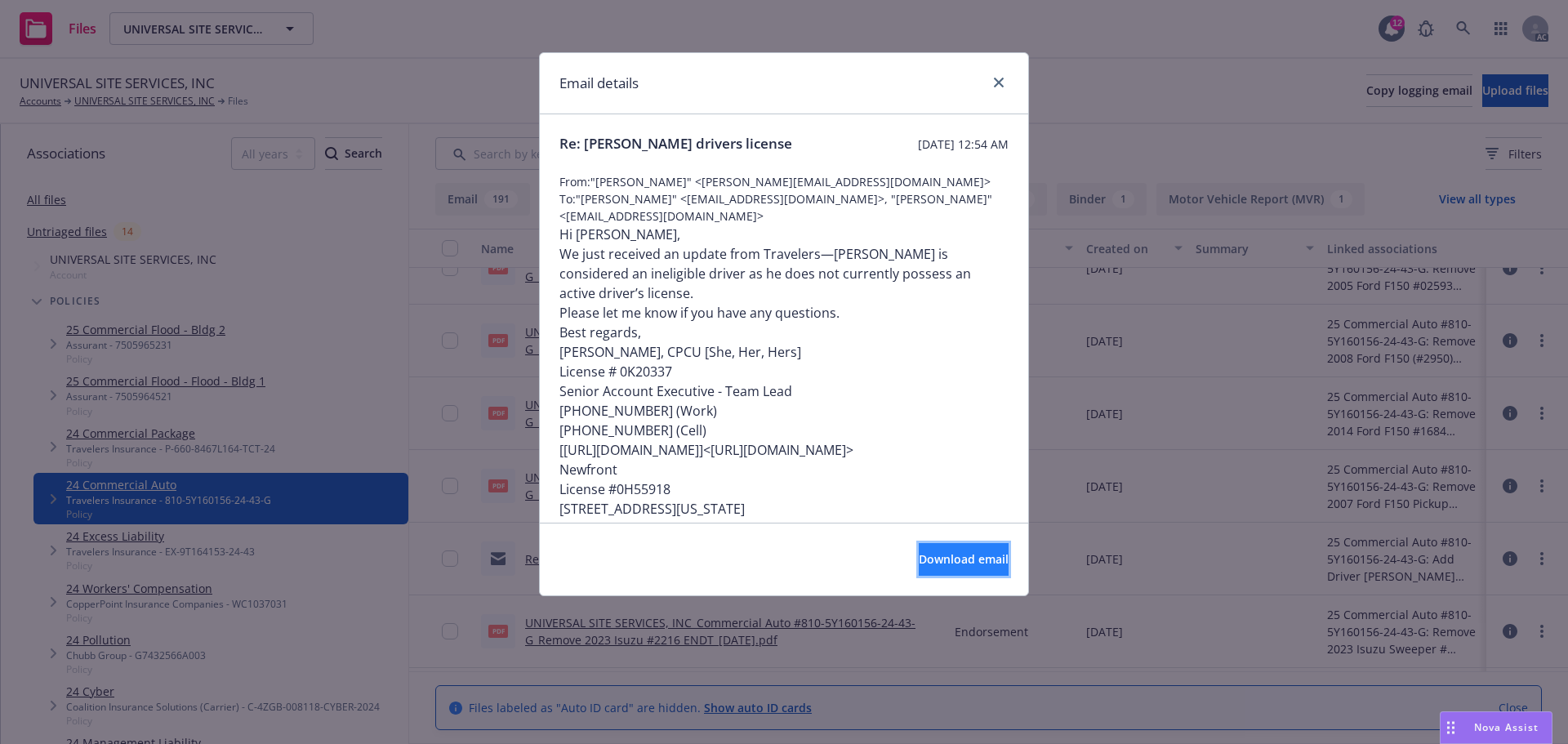
click at [919, 565] on button "Download email" at bounding box center [964, 559] width 90 height 33
click at [994, 74] on link "close" at bounding box center [999, 82] width 19 height 19
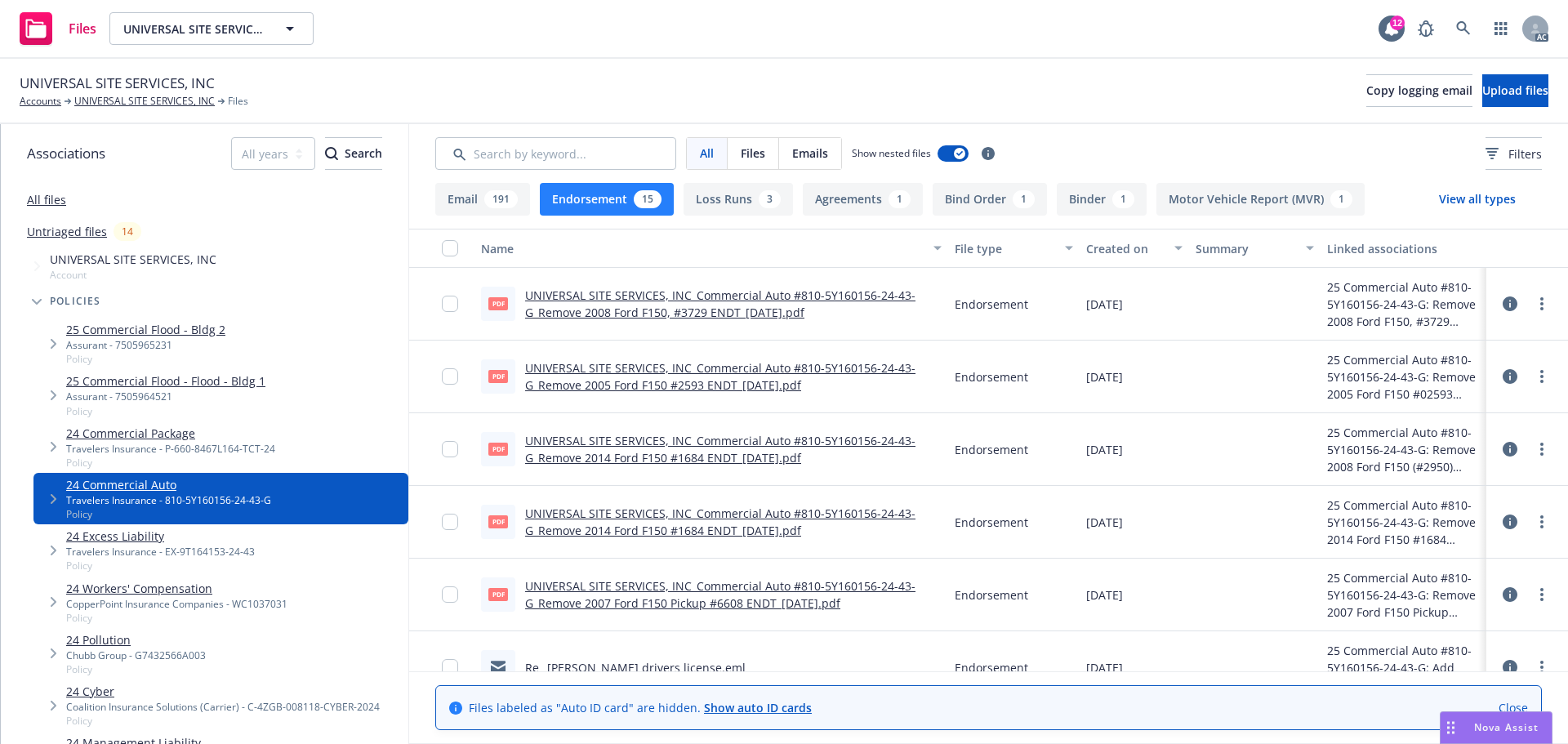
click at [737, 598] on link "UNIVERSAL SITE SERVICES, INC_Commercial Auto #810-5Y160156-24-43-G_Remove 2007 …" at bounding box center [720, 594] width 390 height 33
click at [767, 516] on link "UNIVERSAL SITE SERVICES, INC_Commercial Auto #810-5Y160156-24-43-G_Remove 2014 …" at bounding box center [720, 521] width 390 height 33
click at [744, 447] on link "UNIVERSAL SITE SERVICES, INC_Commercial Auto #810-5Y160156-24-43-G_Remove 2014 …" at bounding box center [720, 449] width 390 height 33
click at [699, 368] on link "UNIVERSAL SITE SERVICES, INC_Commercial Auto #810-5Y160156-24-43-G_Remove 2005 …" at bounding box center [720, 377] width 390 height 33
click at [619, 305] on link "UNIVERSAL SITE SERVICES, INC_Commercial Auto #810-5Y160156-24-43-G_Remove 2008 …" at bounding box center [720, 304] width 390 height 33
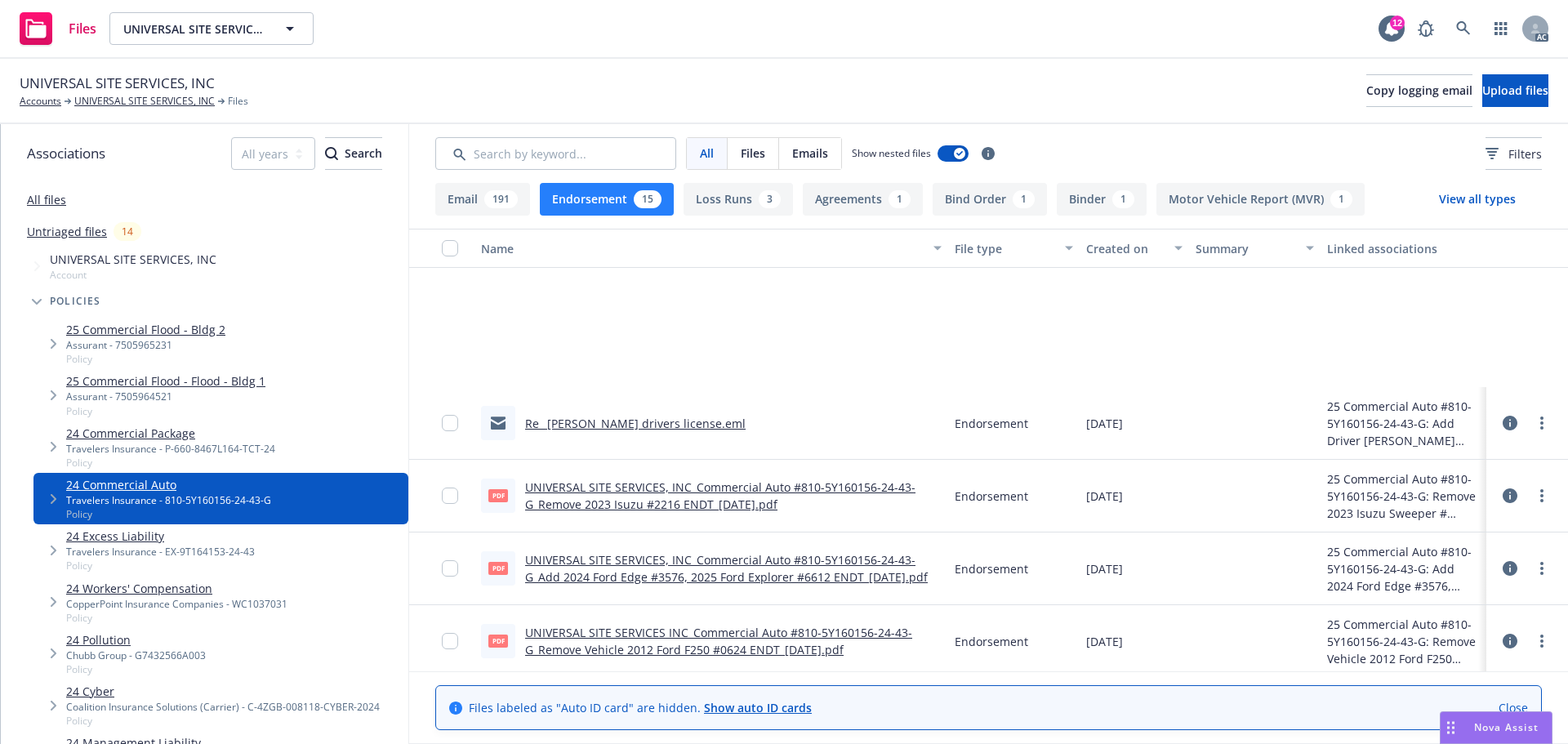
scroll to position [675, 0]
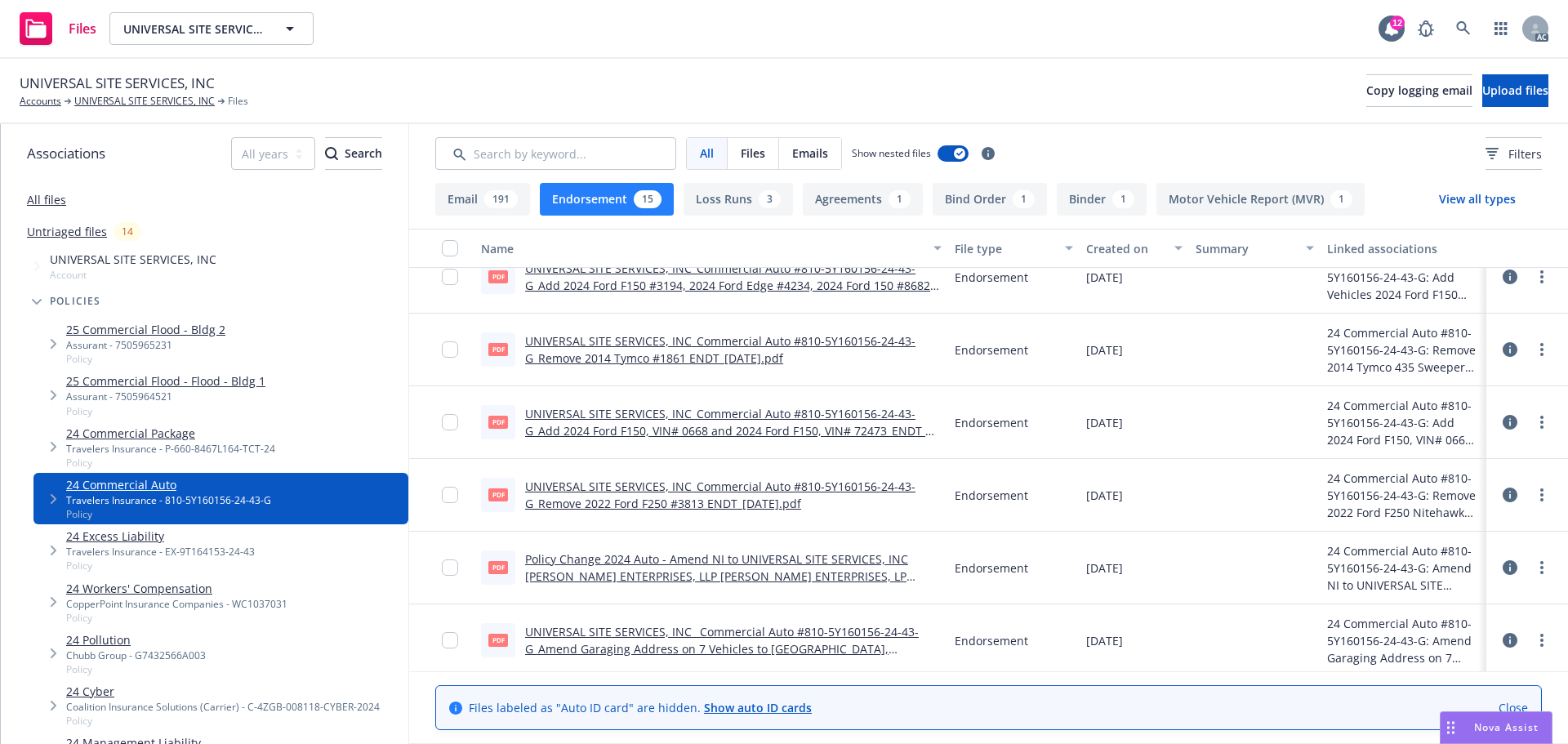
click at [1503, 642] on icon at bounding box center [1510, 640] width 14 height 14
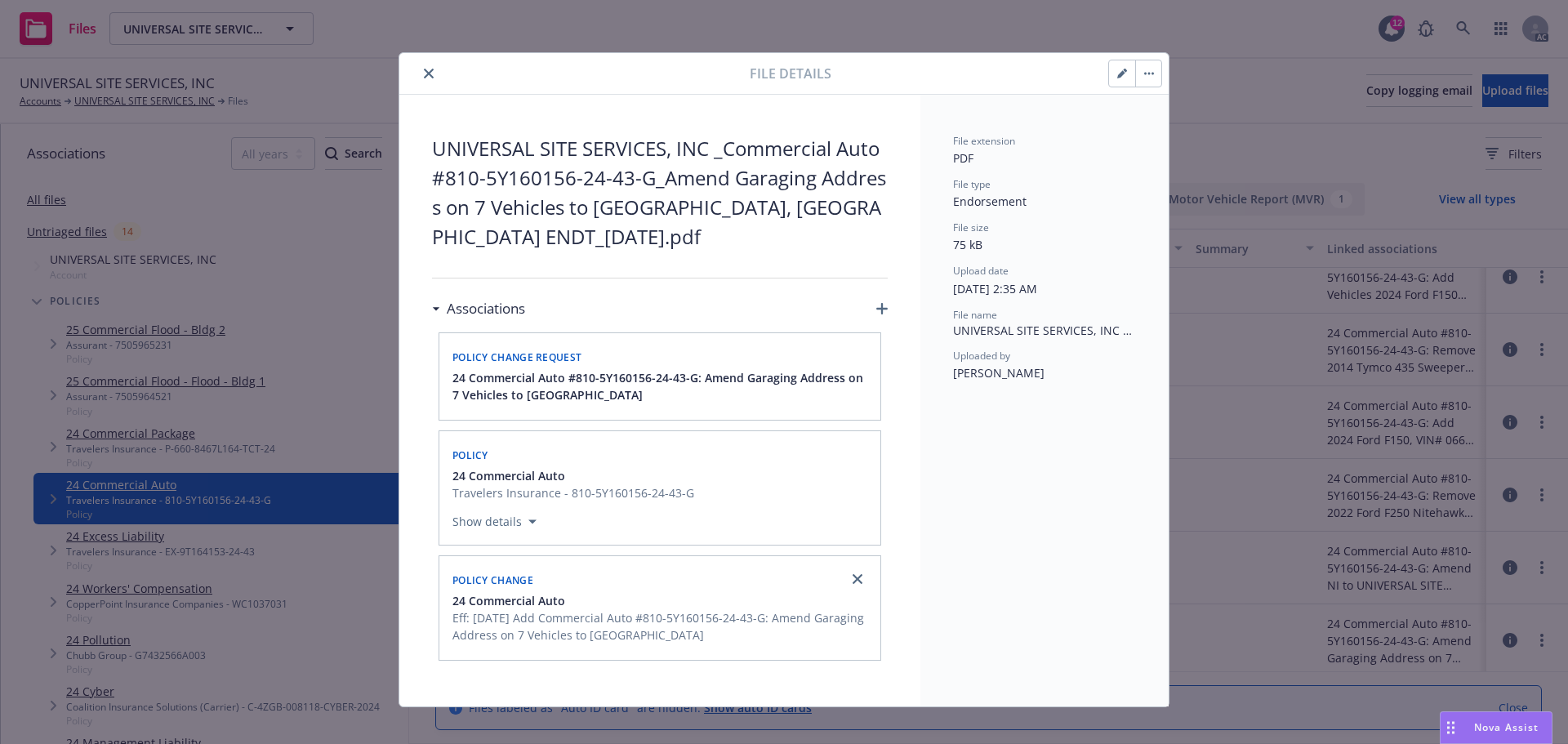
click at [419, 66] on button "close" at bounding box center [428, 73] width 19 height 19
